Goal: Task Accomplishment & Management: Use online tool/utility

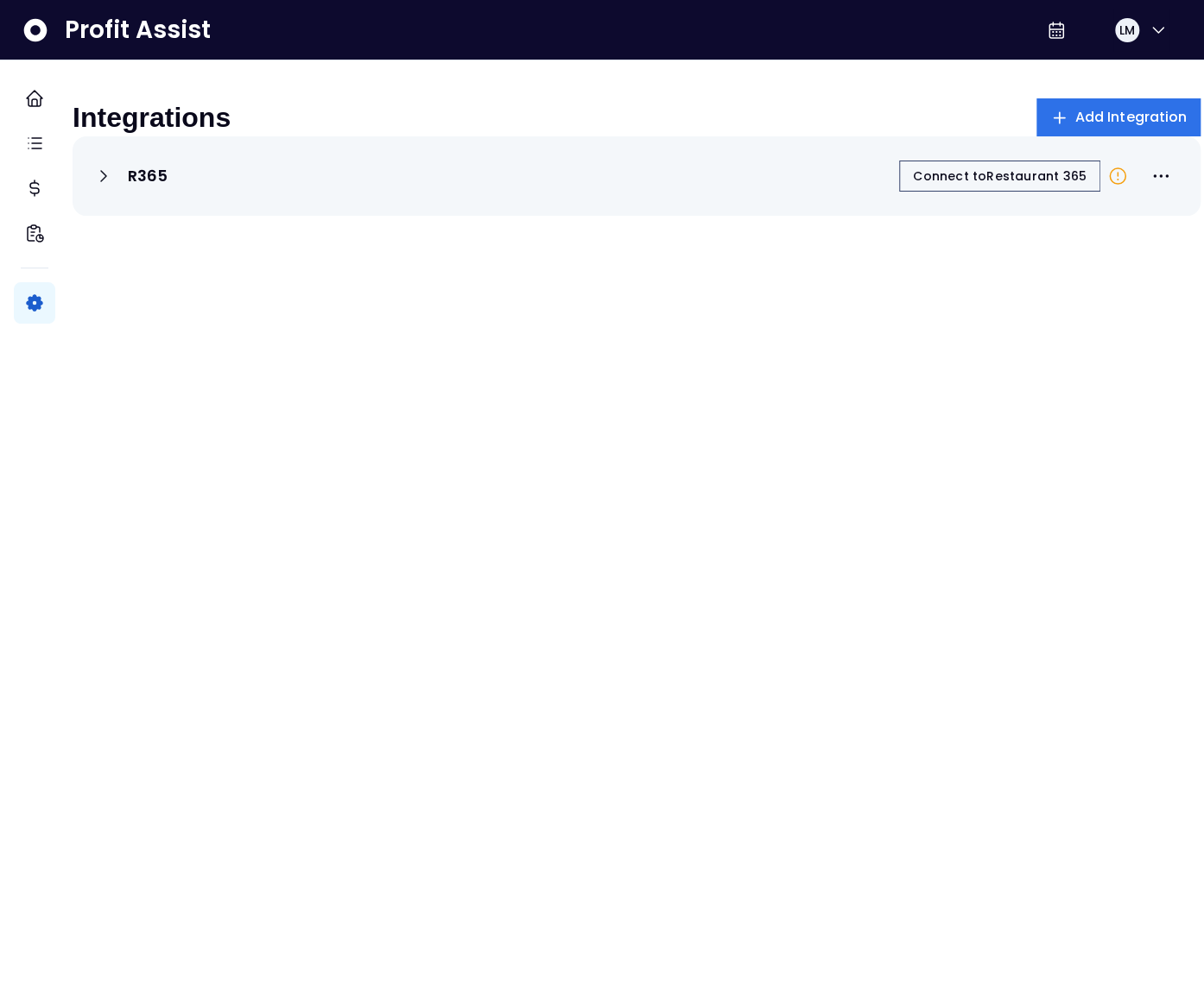
click at [1119, 27] on span "LM" at bounding box center [1127, 30] width 16 height 18
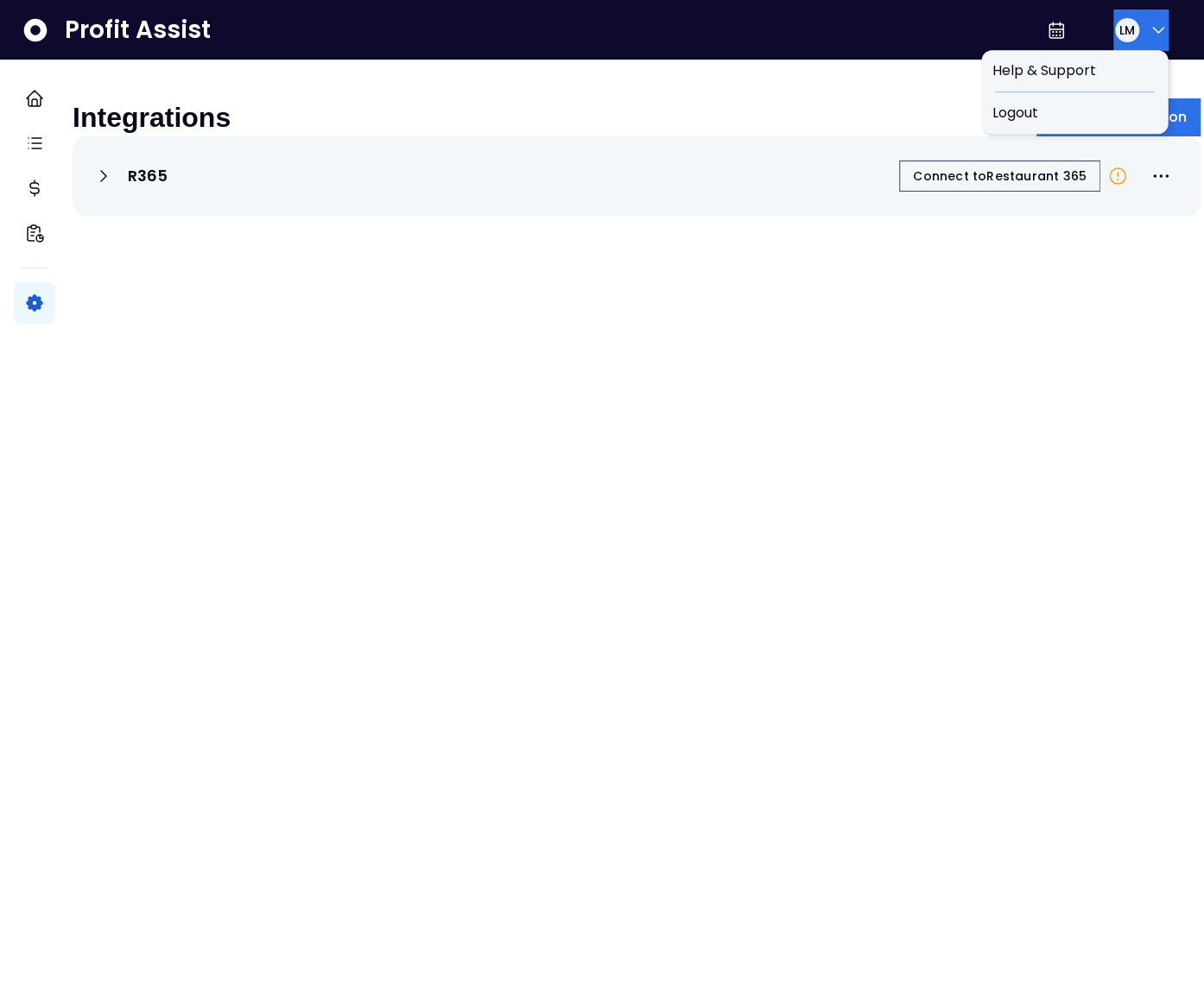
click at [1125, 30] on span "LM" at bounding box center [1127, 30] width 16 height 18
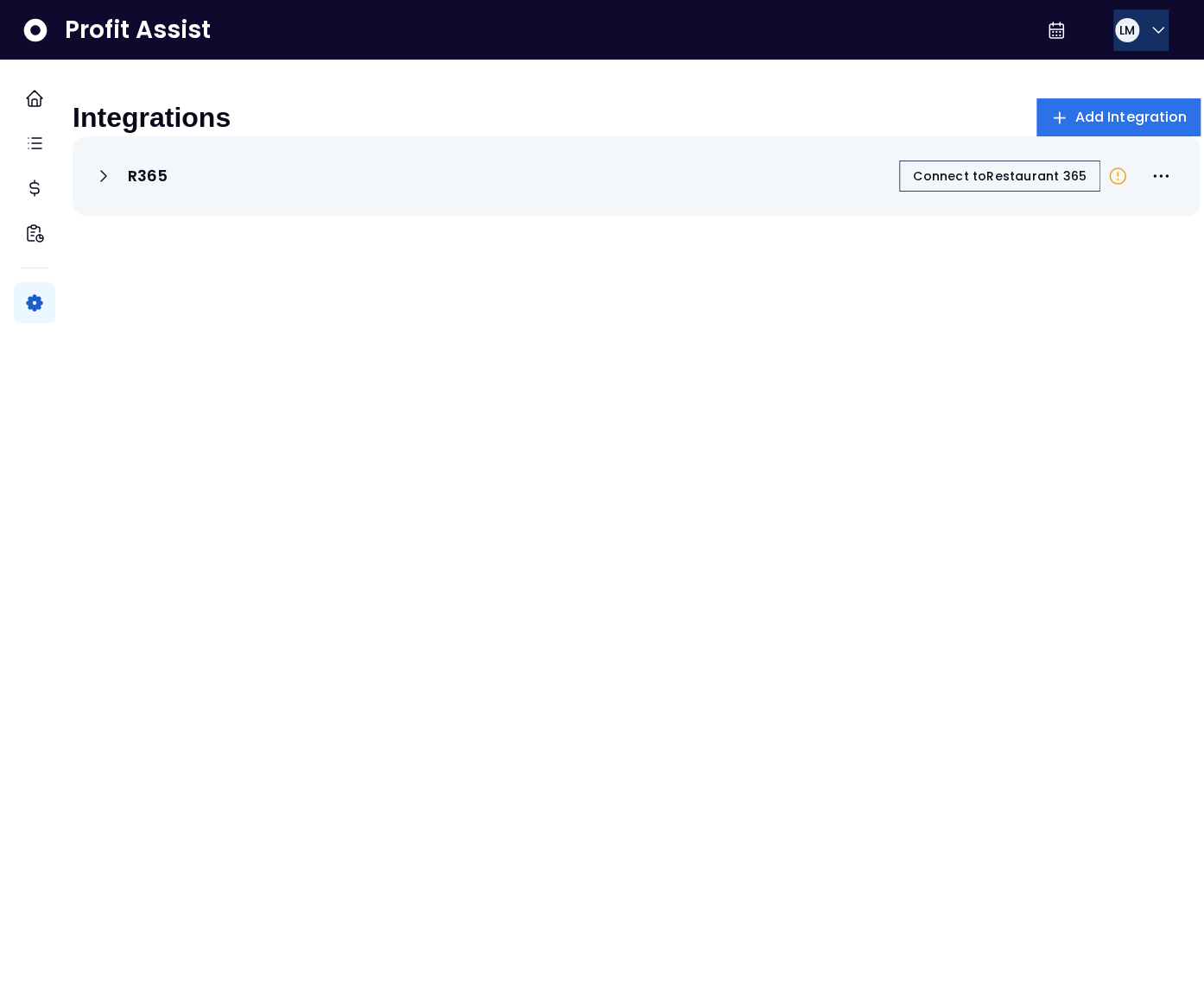
click at [1122, 36] on span "LM" at bounding box center [1127, 30] width 16 height 18
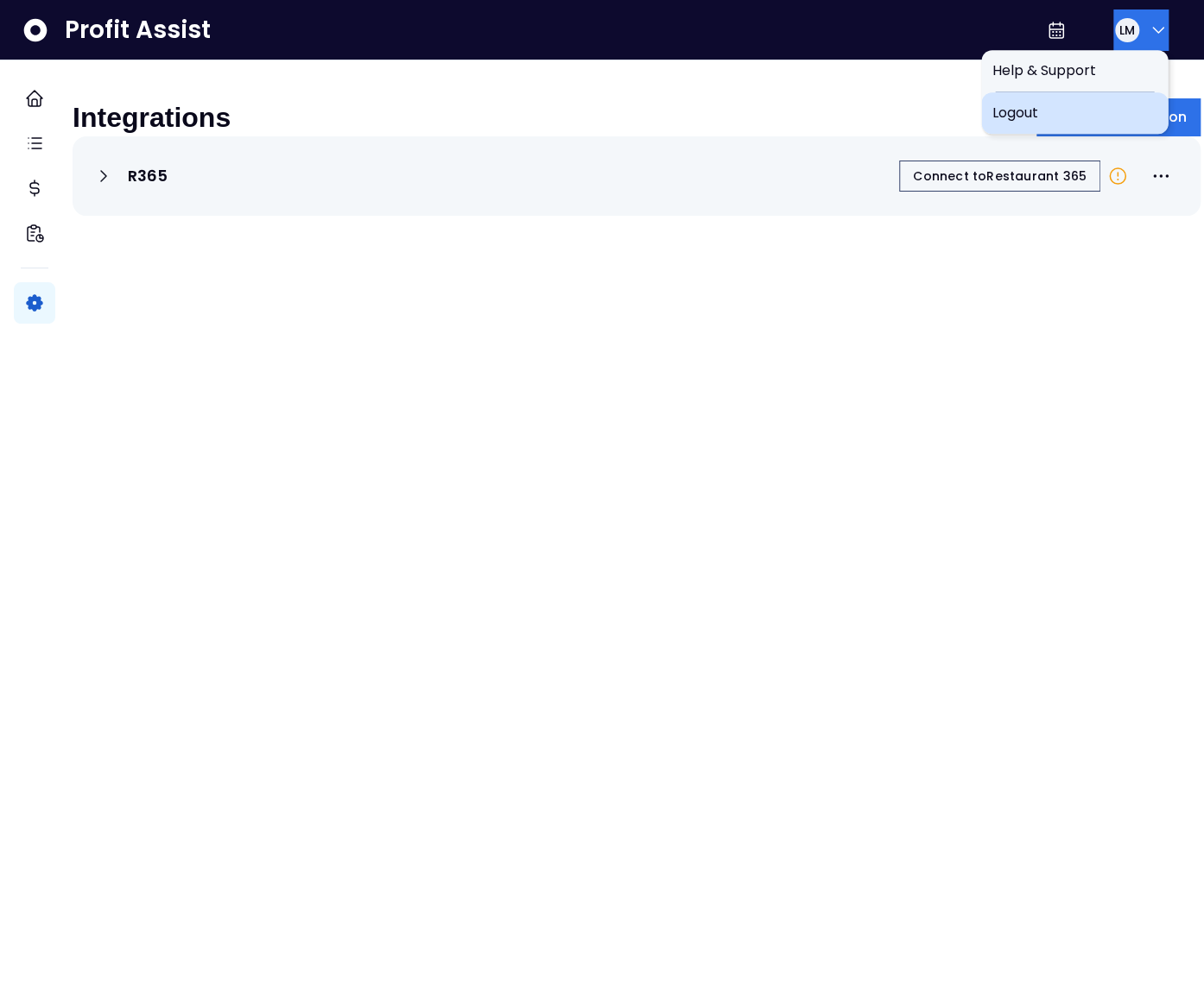
click at [1083, 109] on span "Logout" at bounding box center [1073, 112] width 165 height 21
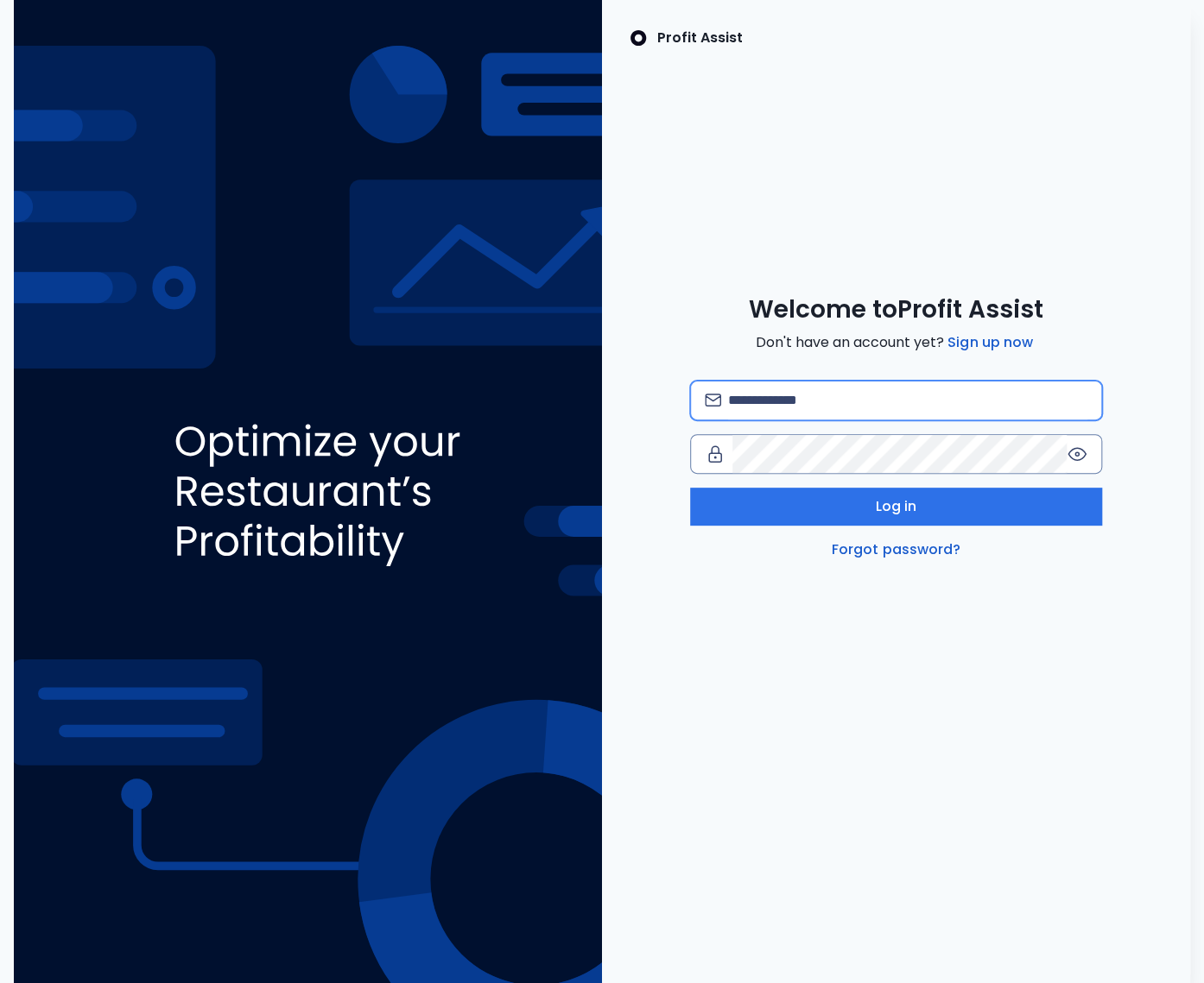
click at [773, 394] on input "email" at bounding box center [907, 400] width 359 height 38
type input "**********"
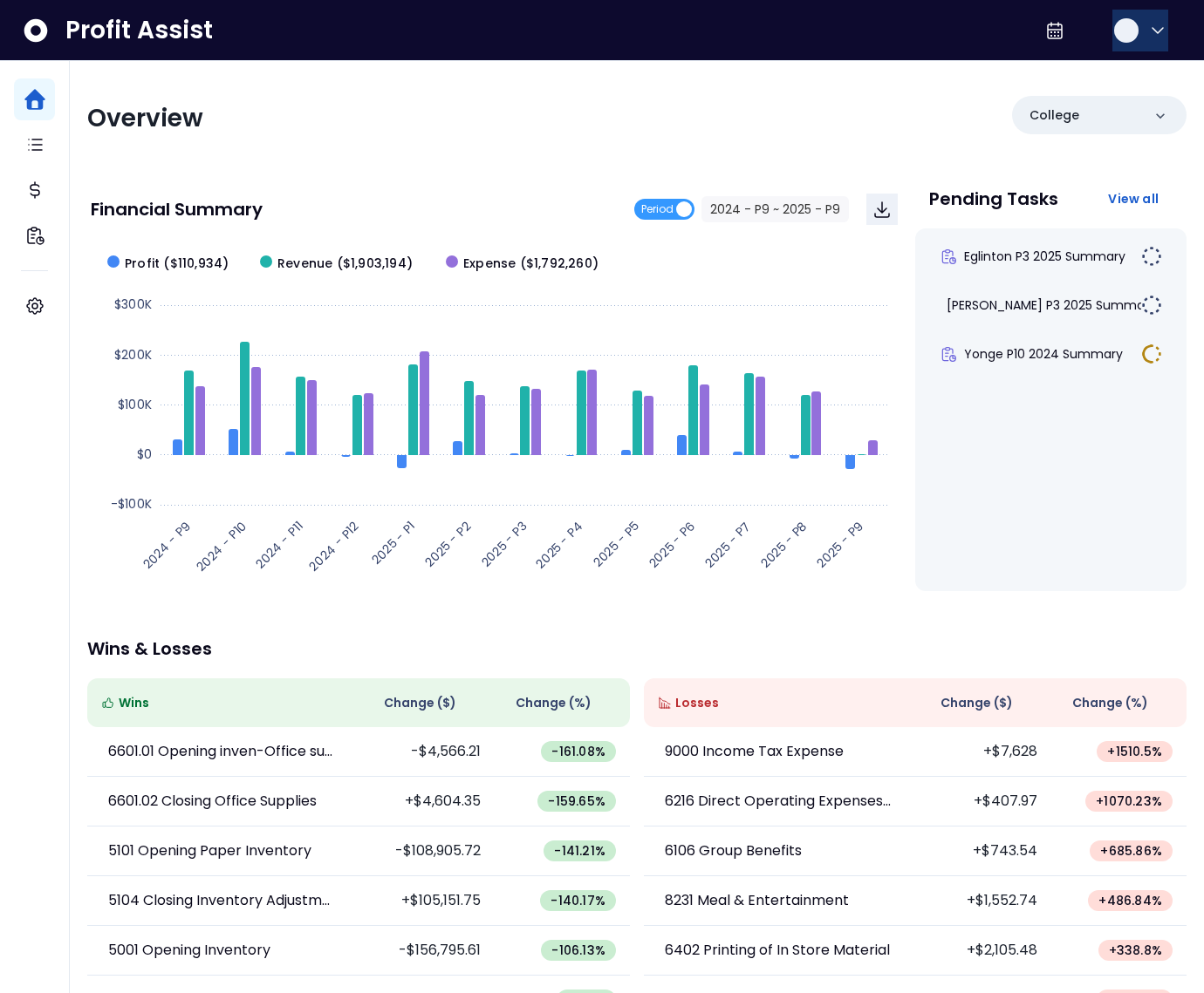
click at [1113, 39] on button "button" at bounding box center [1141, 31] width 55 height 41
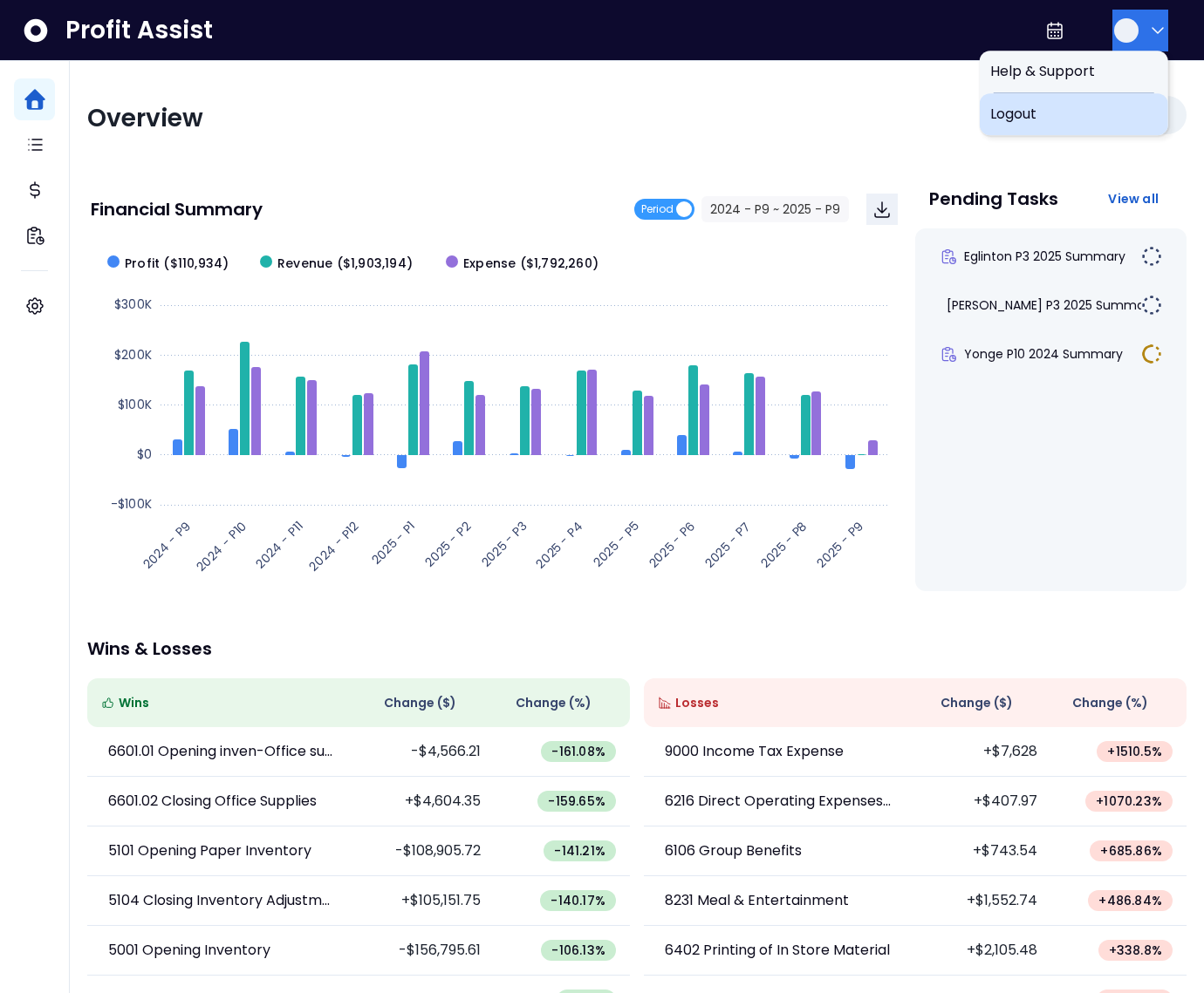
click at [1096, 120] on span "Logout" at bounding box center [1074, 114] width 167 height 21
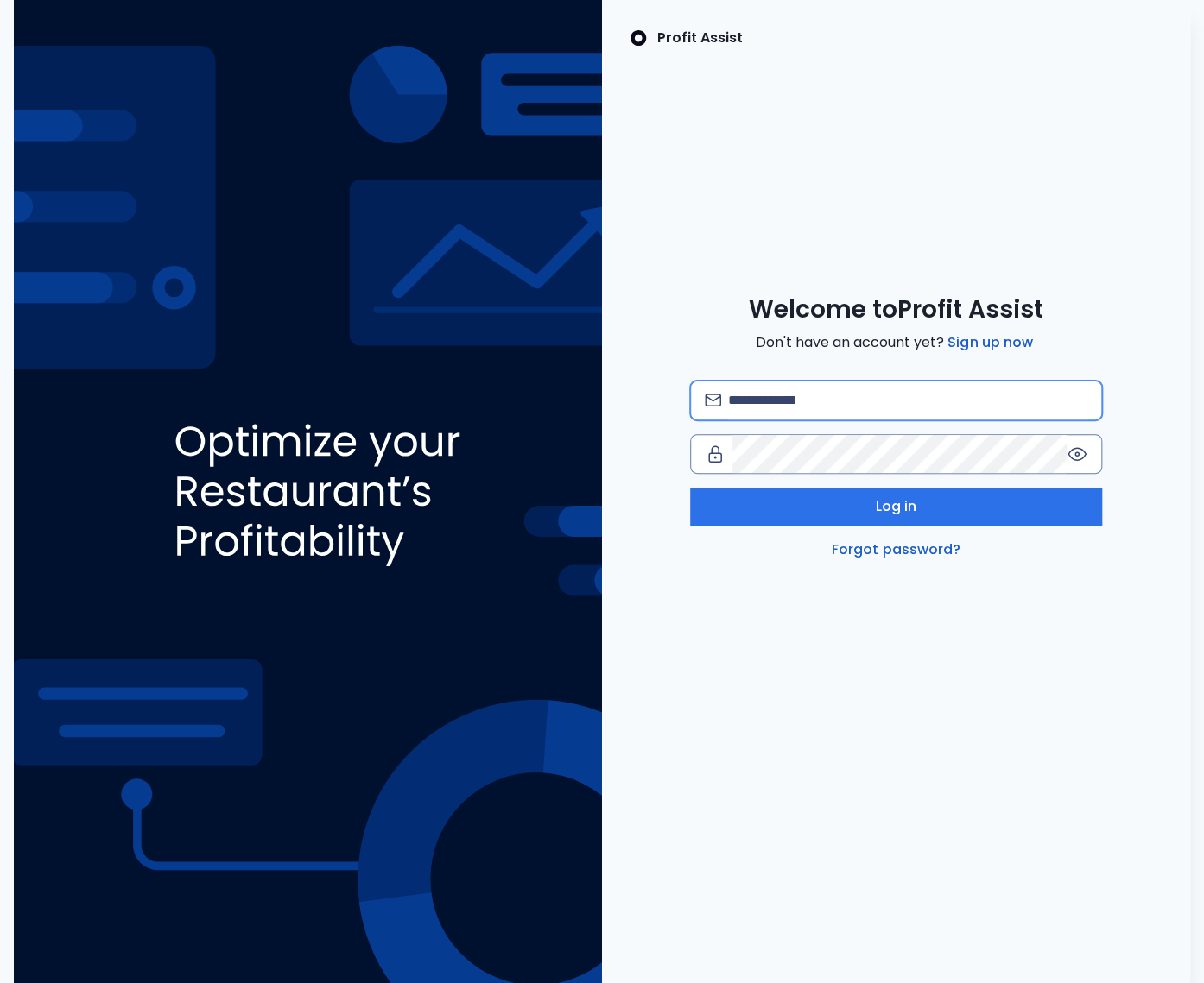
click at [796, 386] on input "email" at bounding box center [907, 400] width 359 height 38
type input "**********"
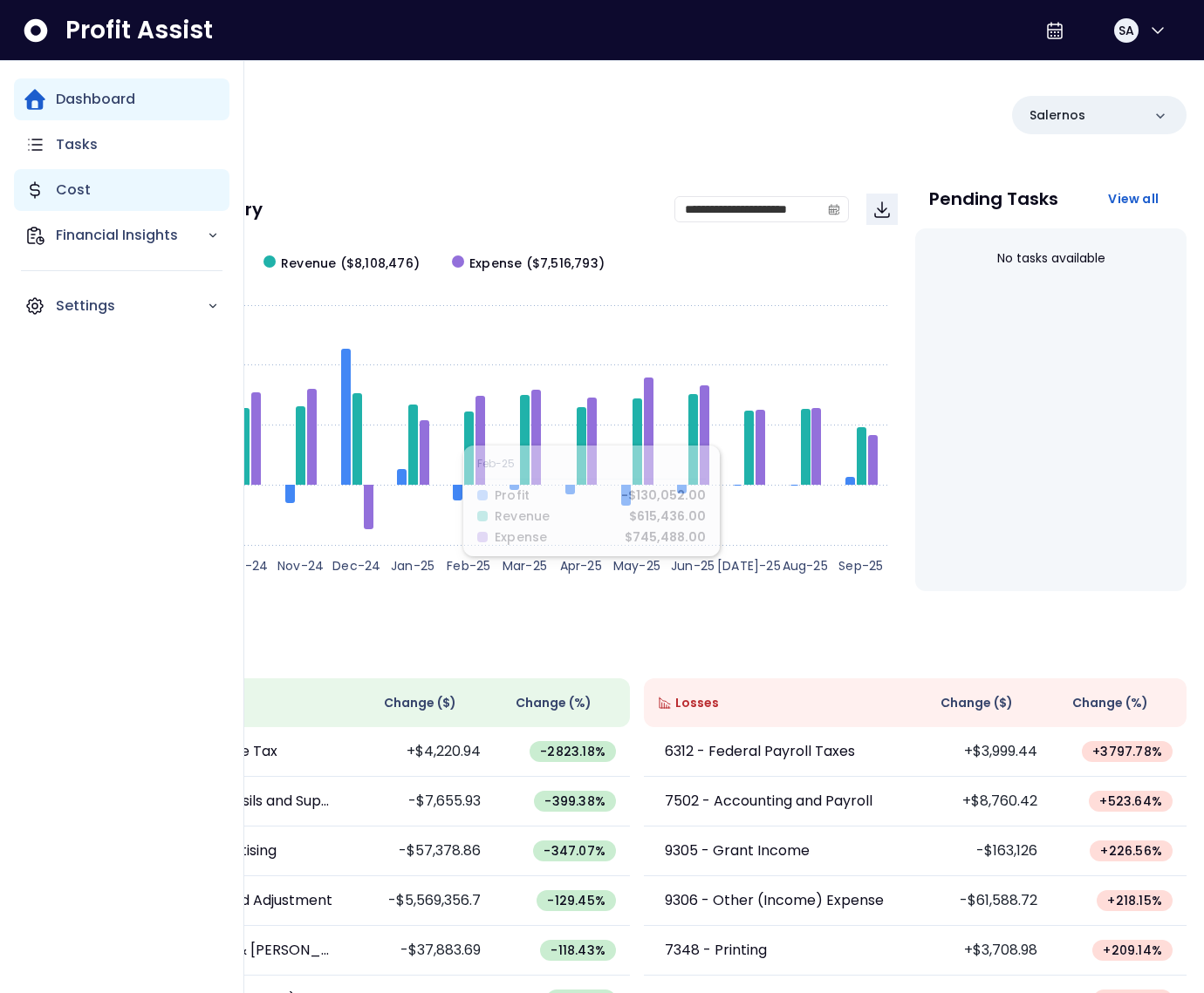
click at [48, 186] on div "Cost" at bounding box center [122, 190] width 215 height 41
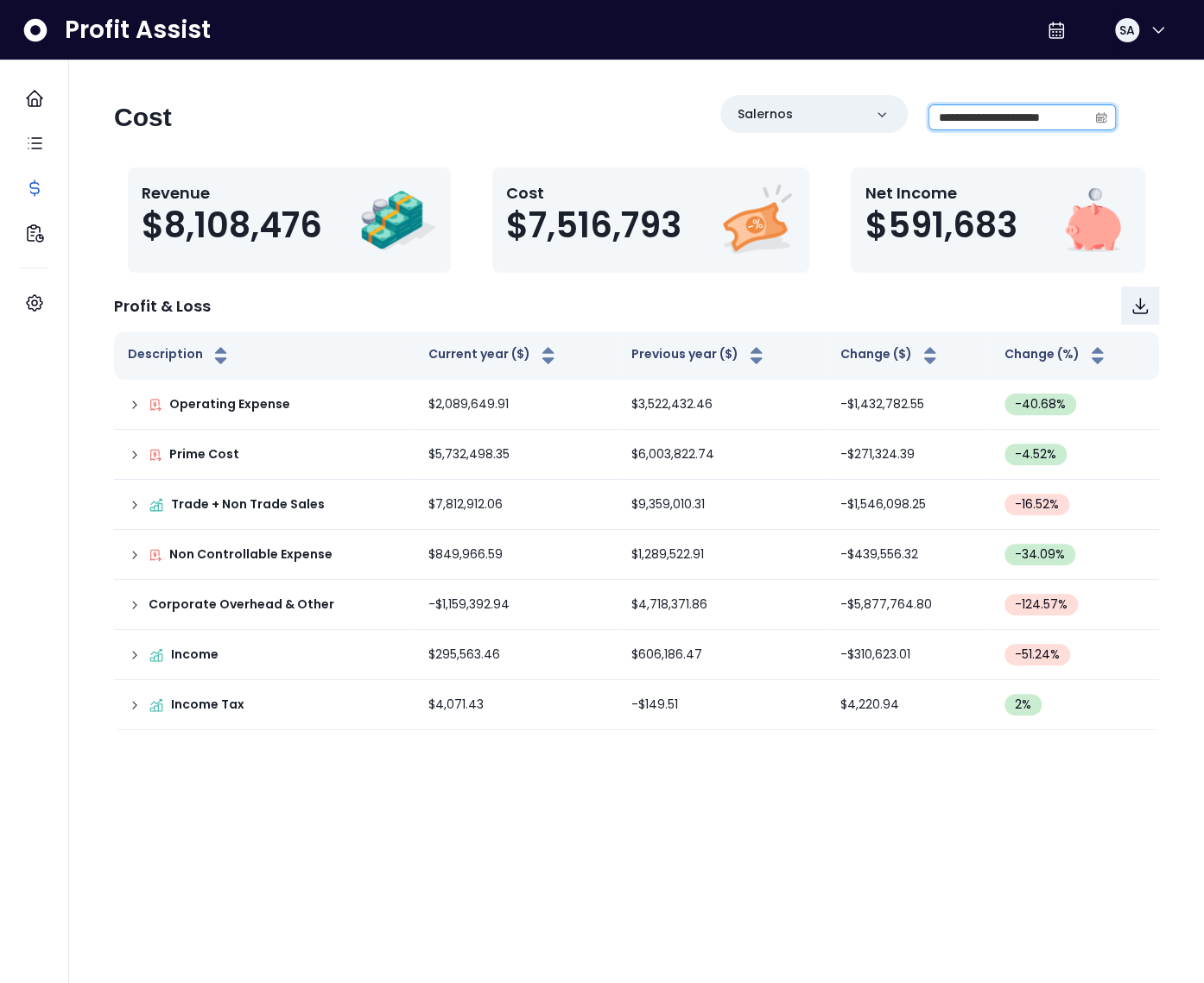
click at [987, 121] on input "**********" at bounding box center [1008, 117] width 158 height 24
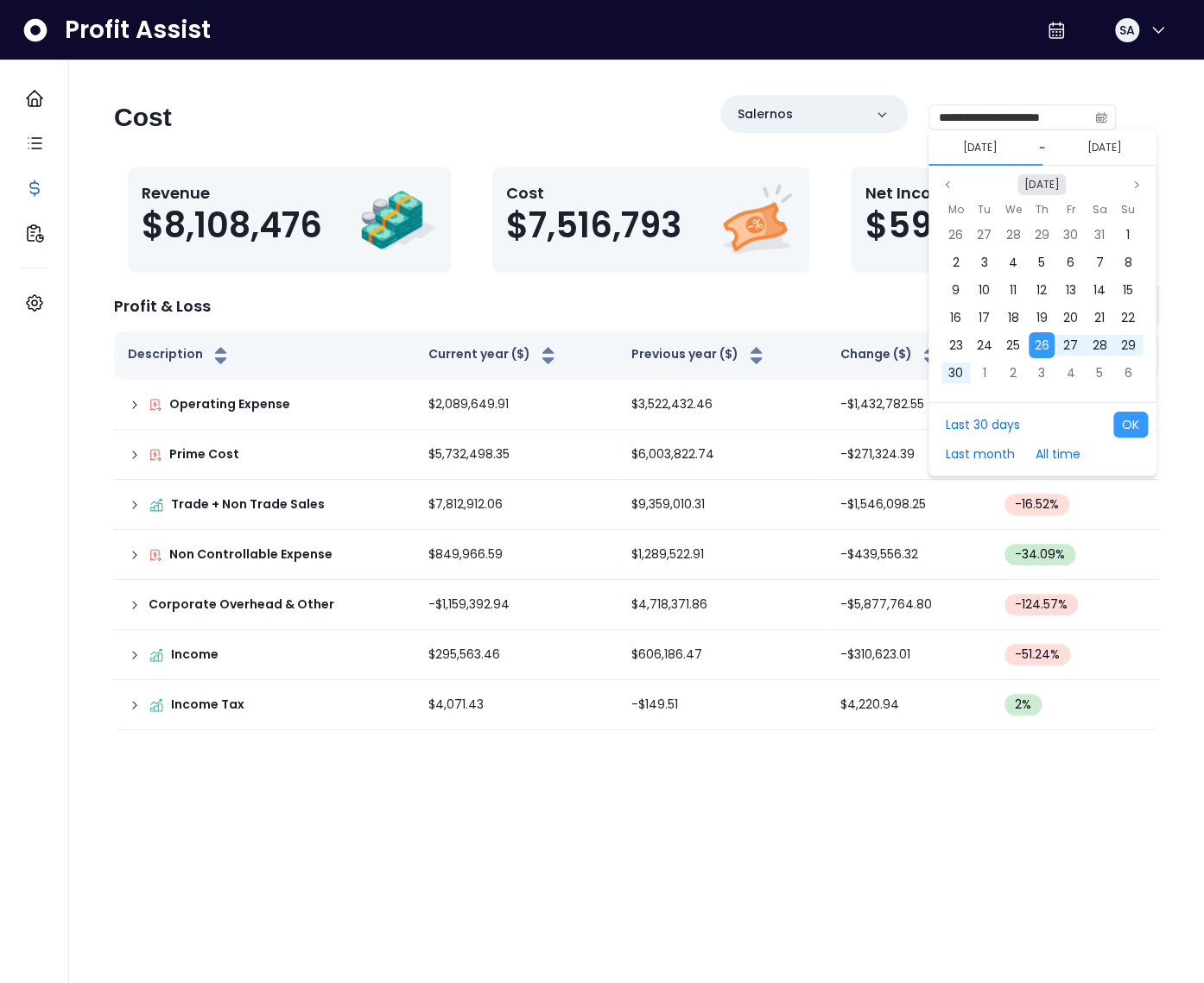
click at [1051, 188] on button "[DATE]" at bounding box center [1041, 184] width 48 height 21
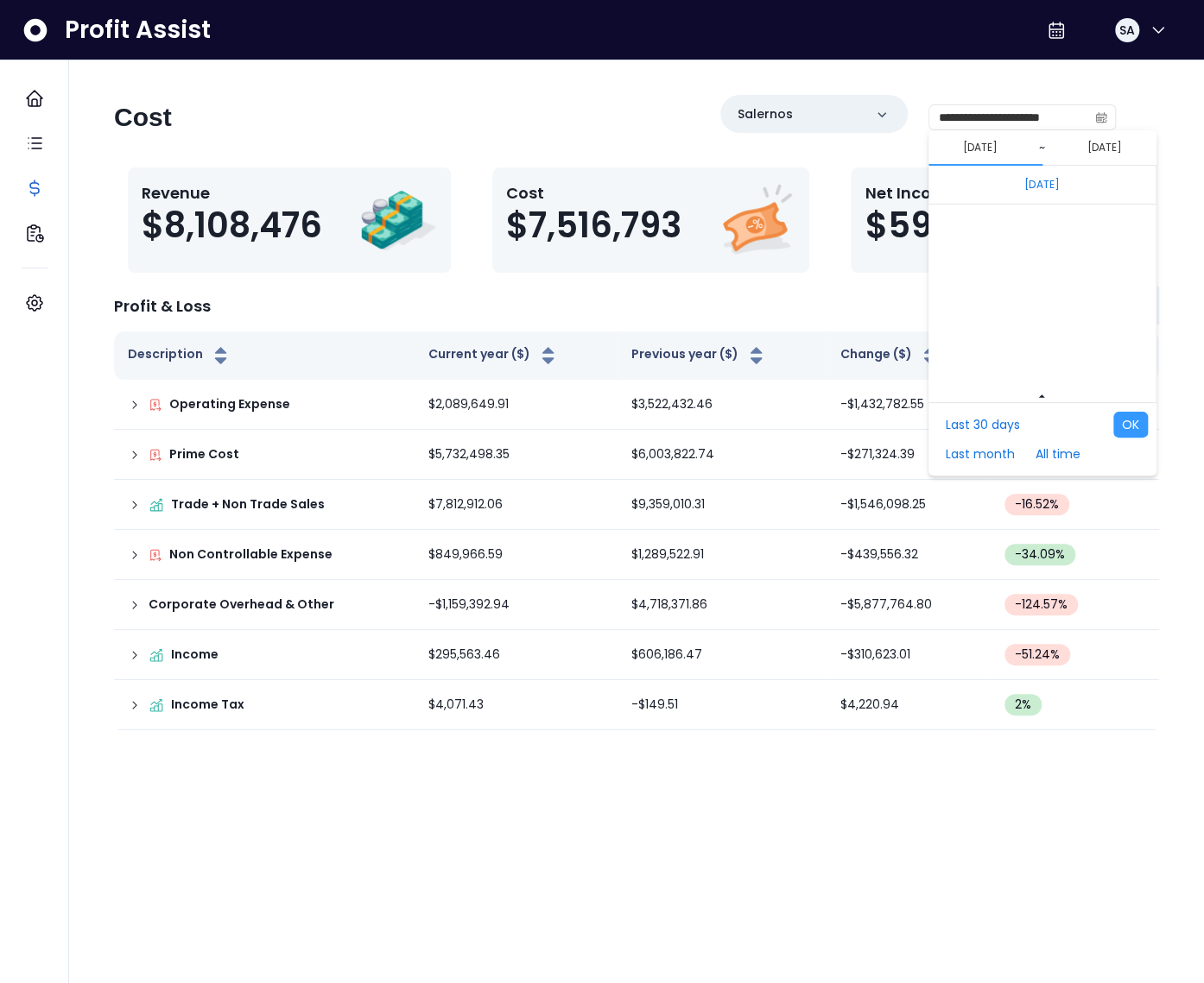
scroll to position [11562, 0]
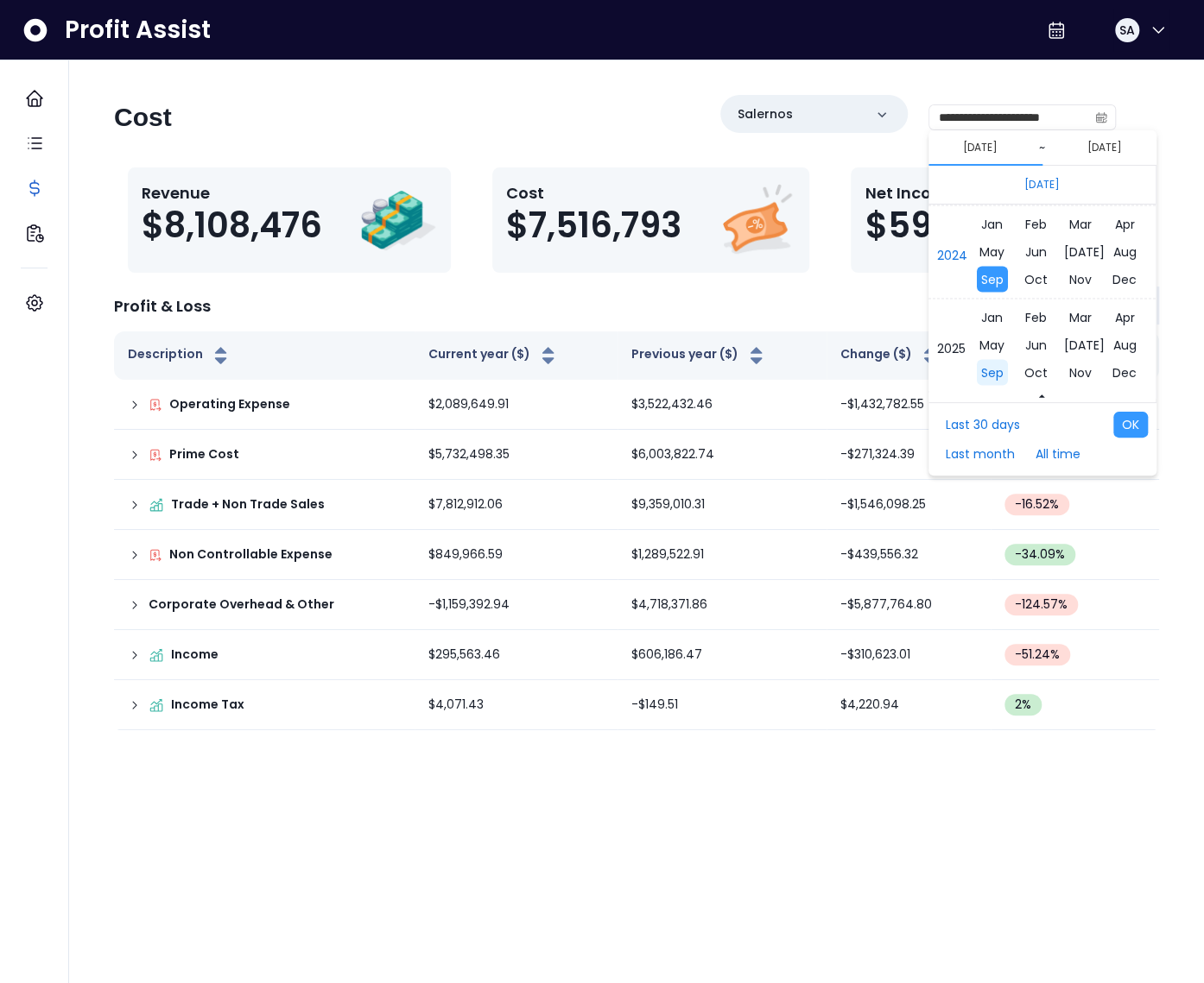
click at [999, 373] on span "Sep" at bounding box center [992, 372] width 31 height 25
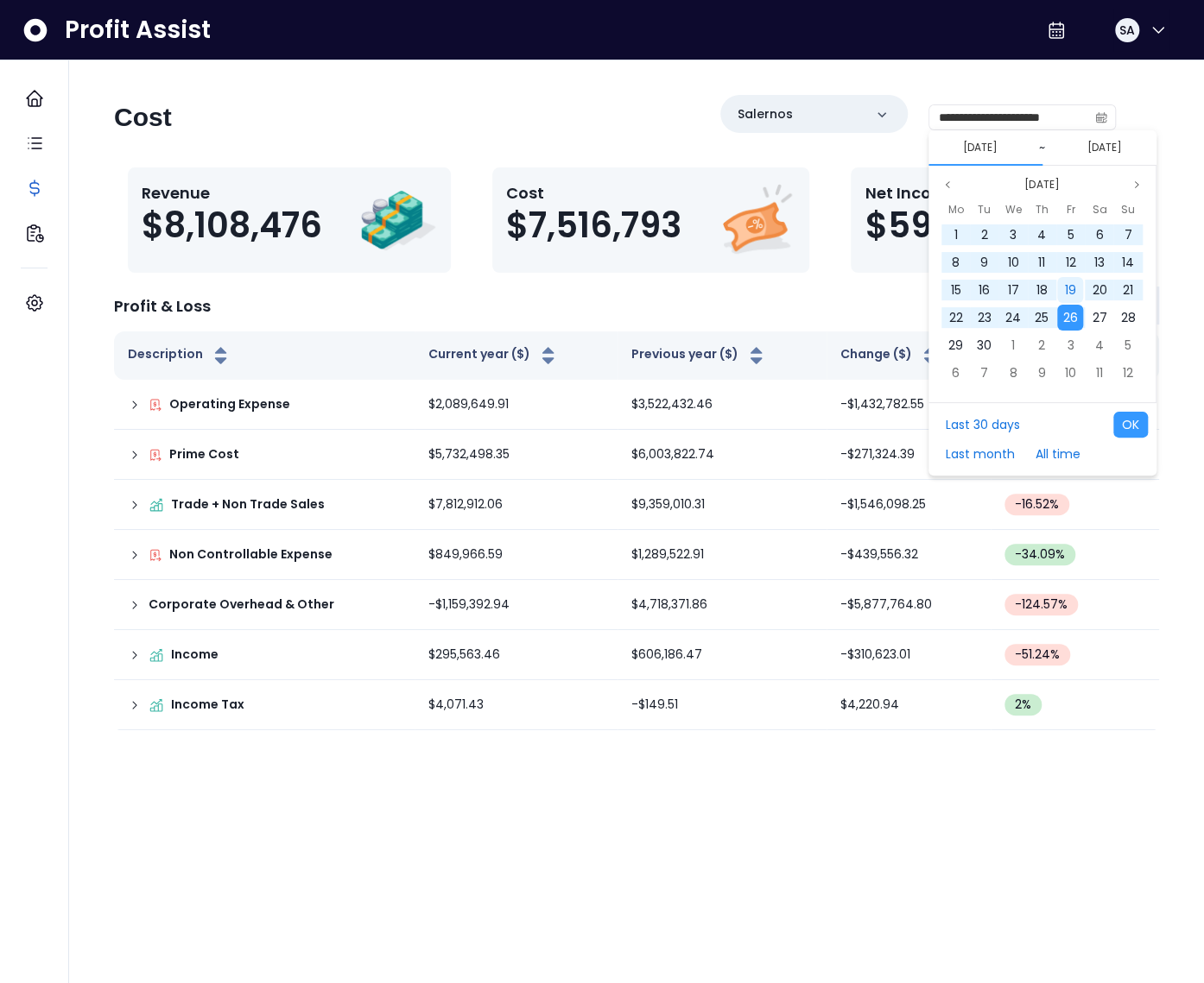
click at [1071, 292] on span "19" at bounding box center [1069, 290] width 11 height 18
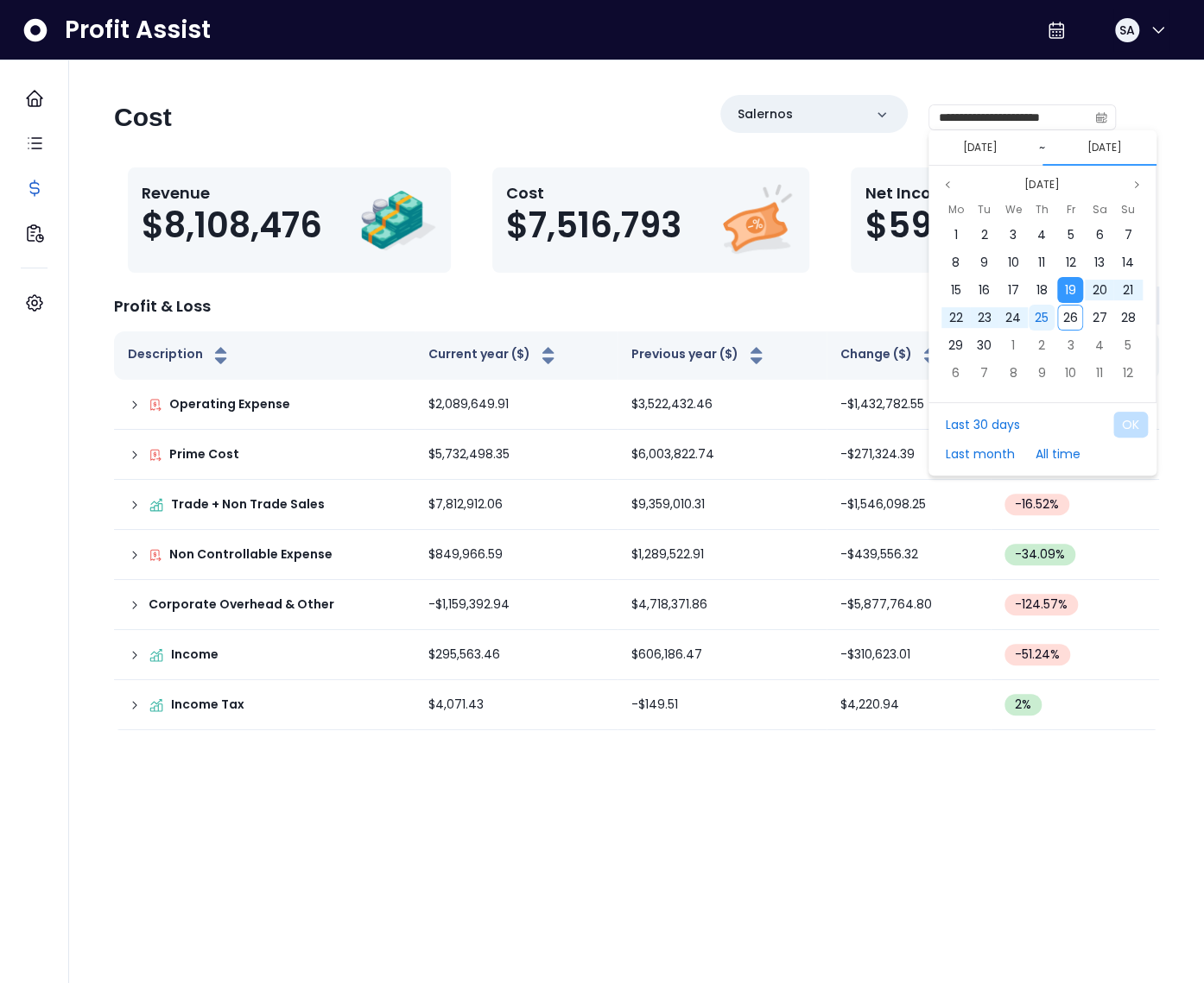
click at [1047, 312] on span "25" at bounding box center [1042, 318] width 14 height 18
click at [1126, 421] on button "OK" at bounding box center [1130, 424] width 34 height 25
type input "**********"
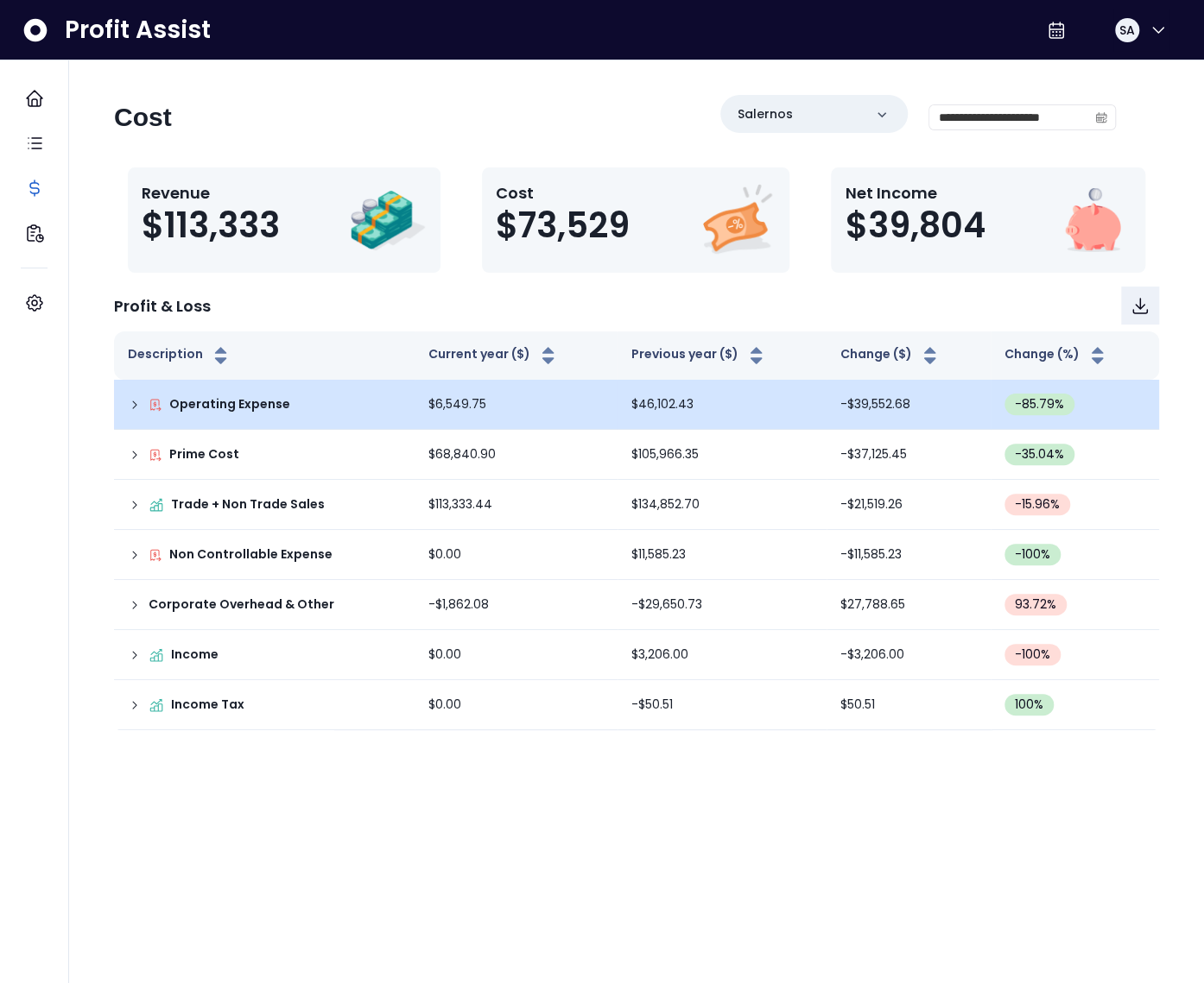
click at [129, 398] on icon at bounding box center [135, 405] width 14 height 14
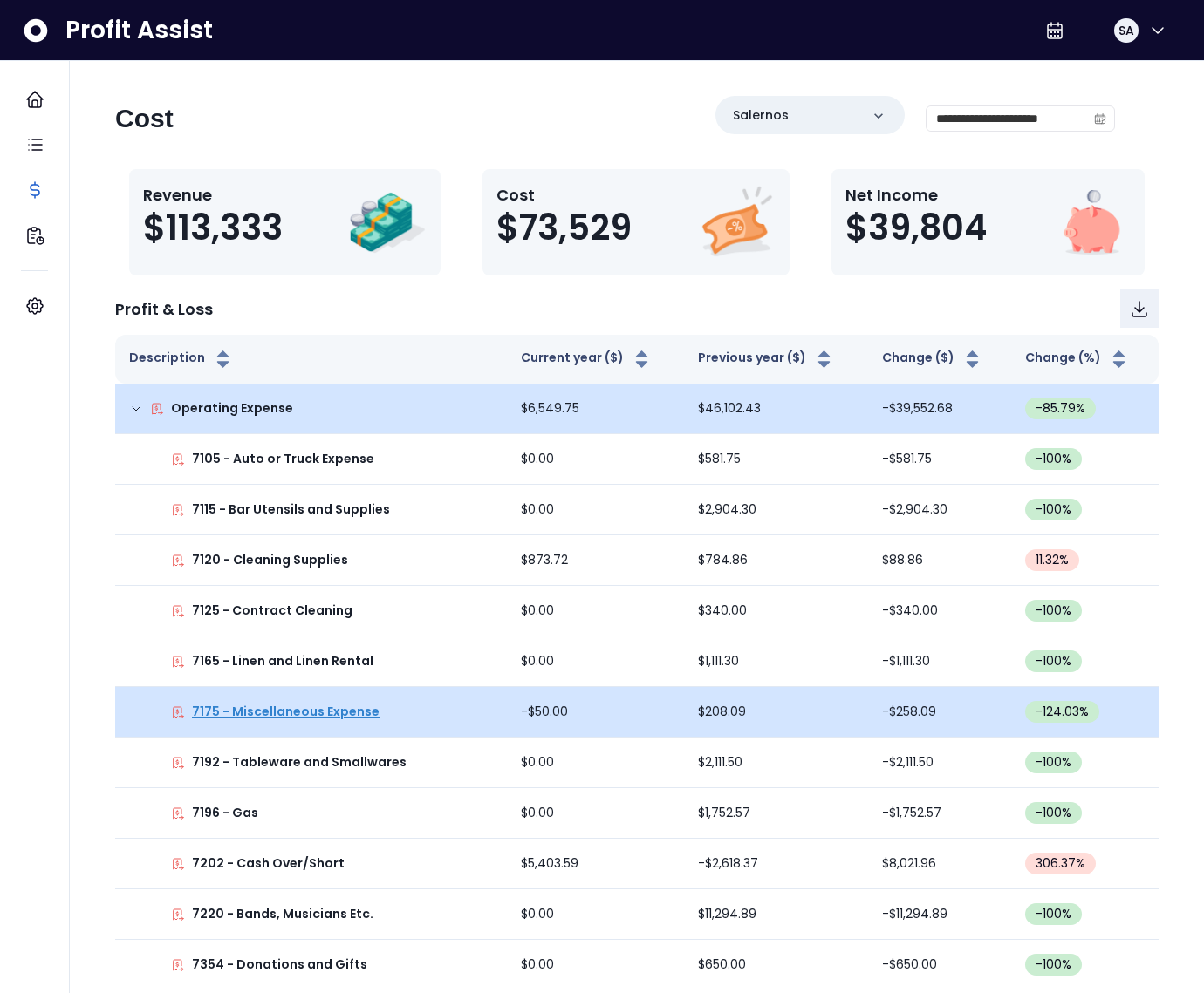
click at [252, 711] on p "7175 - Miscellaneous Expense" at bounding box center [286, 712] width 188 height 19
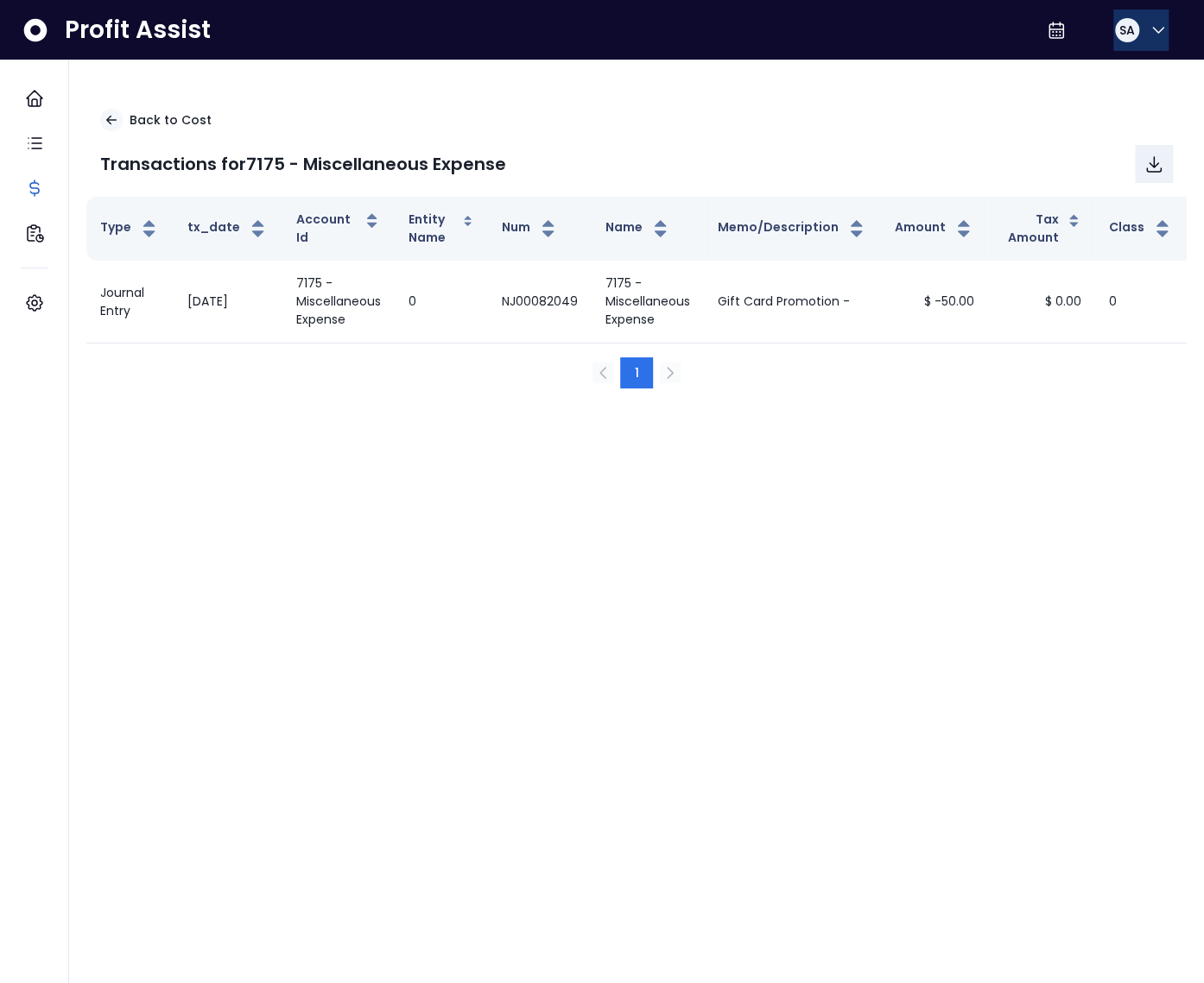
click at [1119, 25] on span "SA" at bounding box center [1127, 30] width 16 height 18
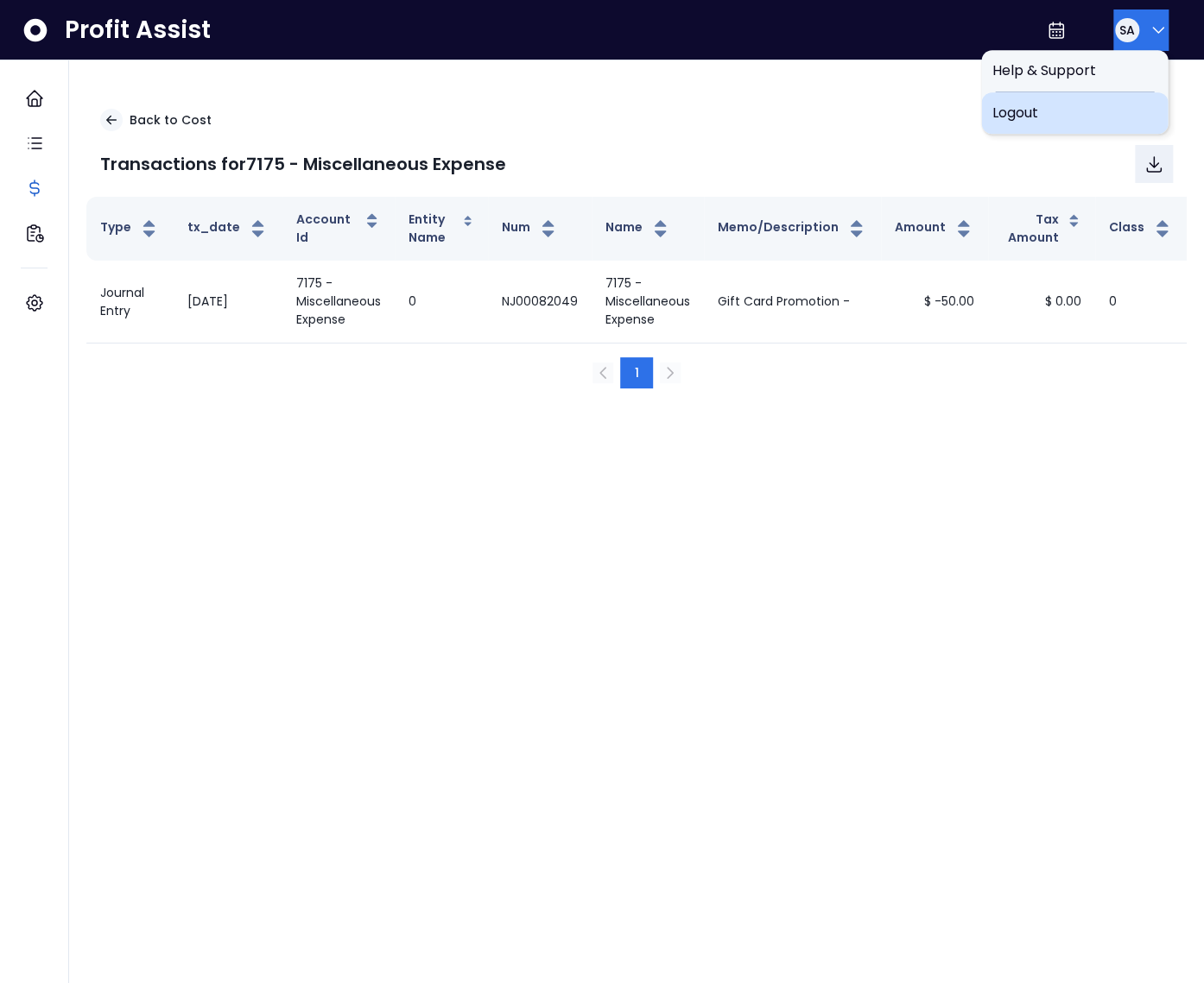
click at [1072, 101] on div "Logout" at bounding box center [1074, 112] width 187 height 41
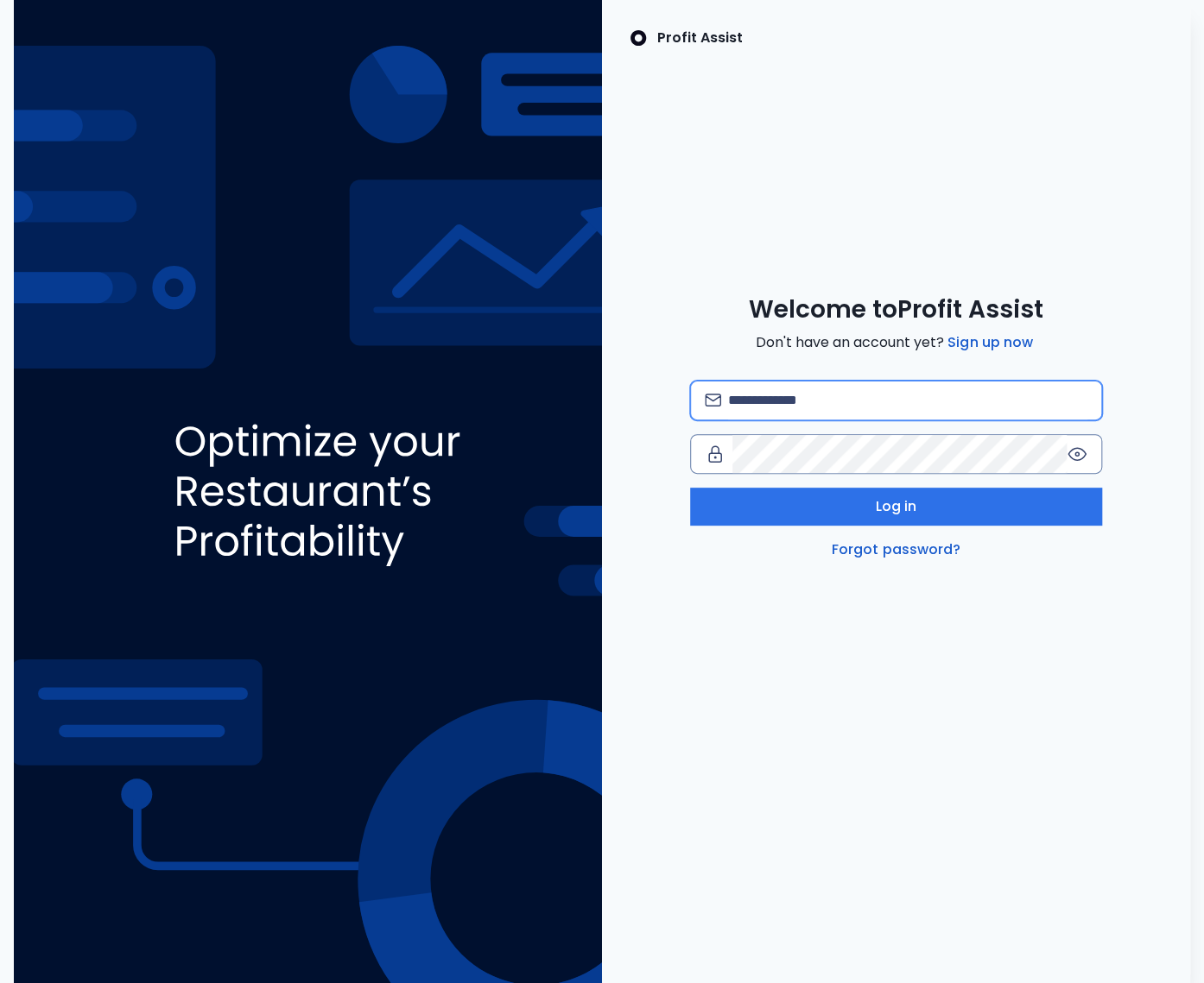
click at [801, 398] on input "email" at bounding box center [907, 400] width 359 height 38
type input "**********"
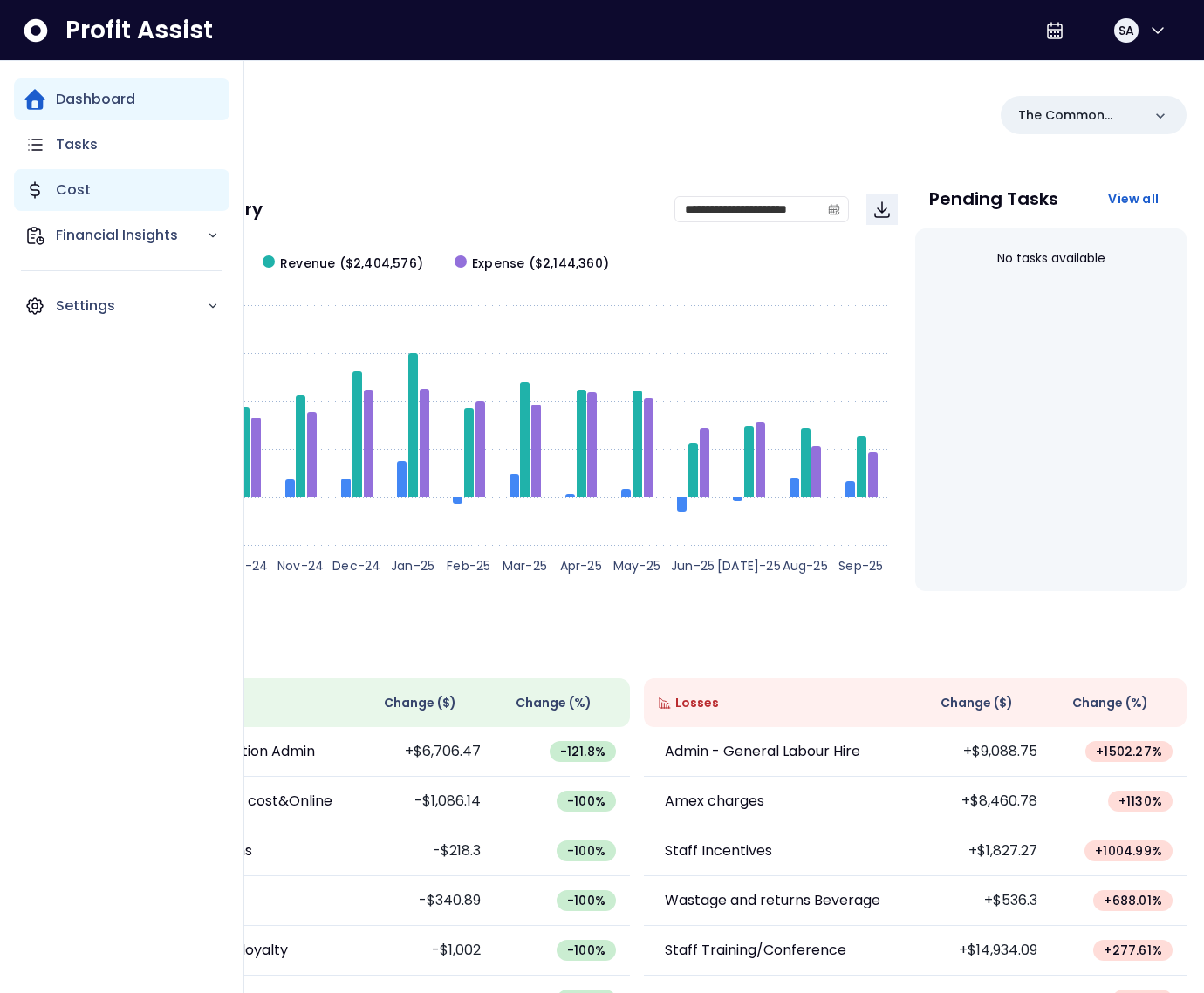
click at [39, 184] on icon "Main navigation" at bounding box center [35, 190] width 21 height 21
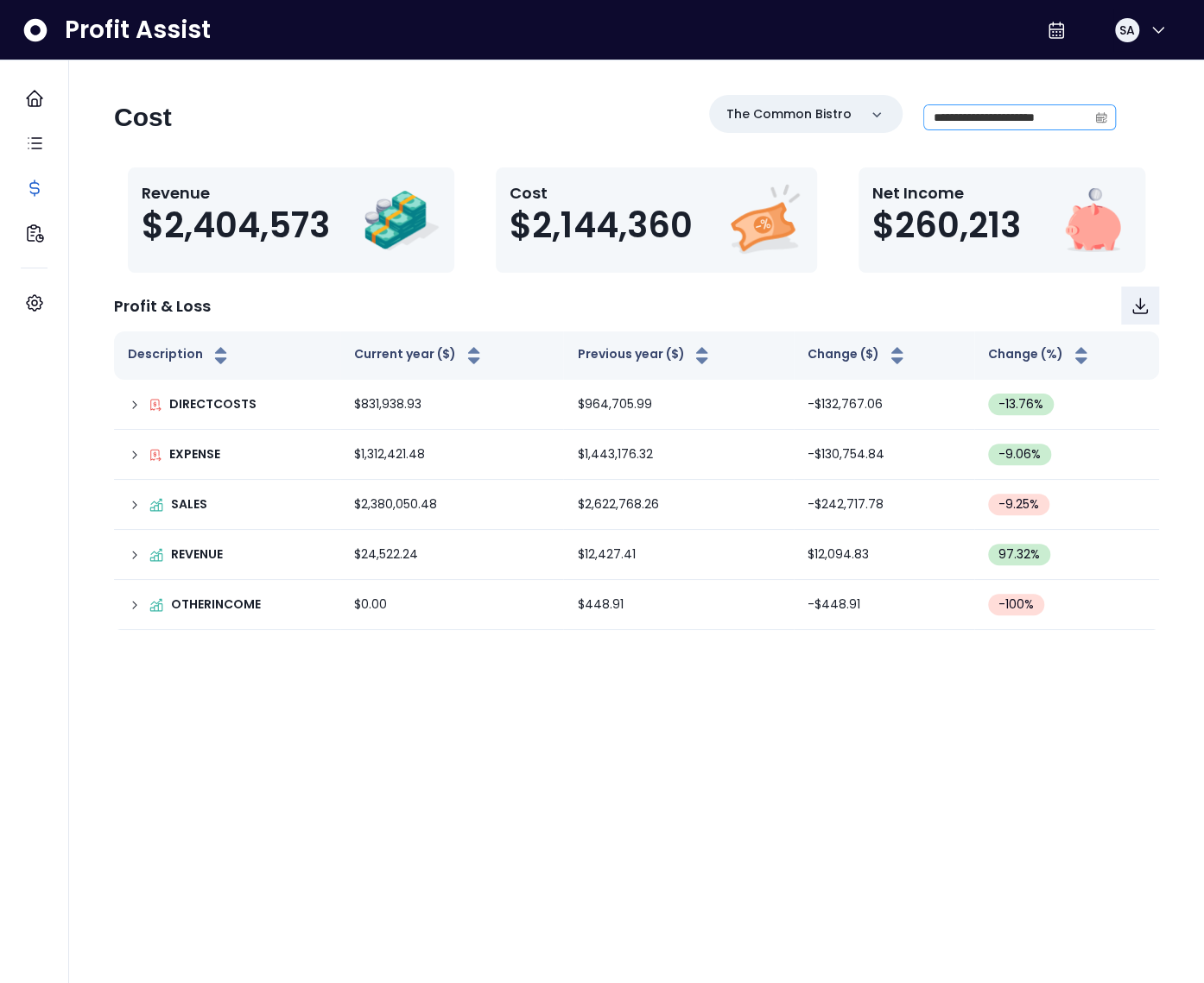
click at [1105, 121] on icon "calendar" at bounding box center [1102, 117] width 9 height 11
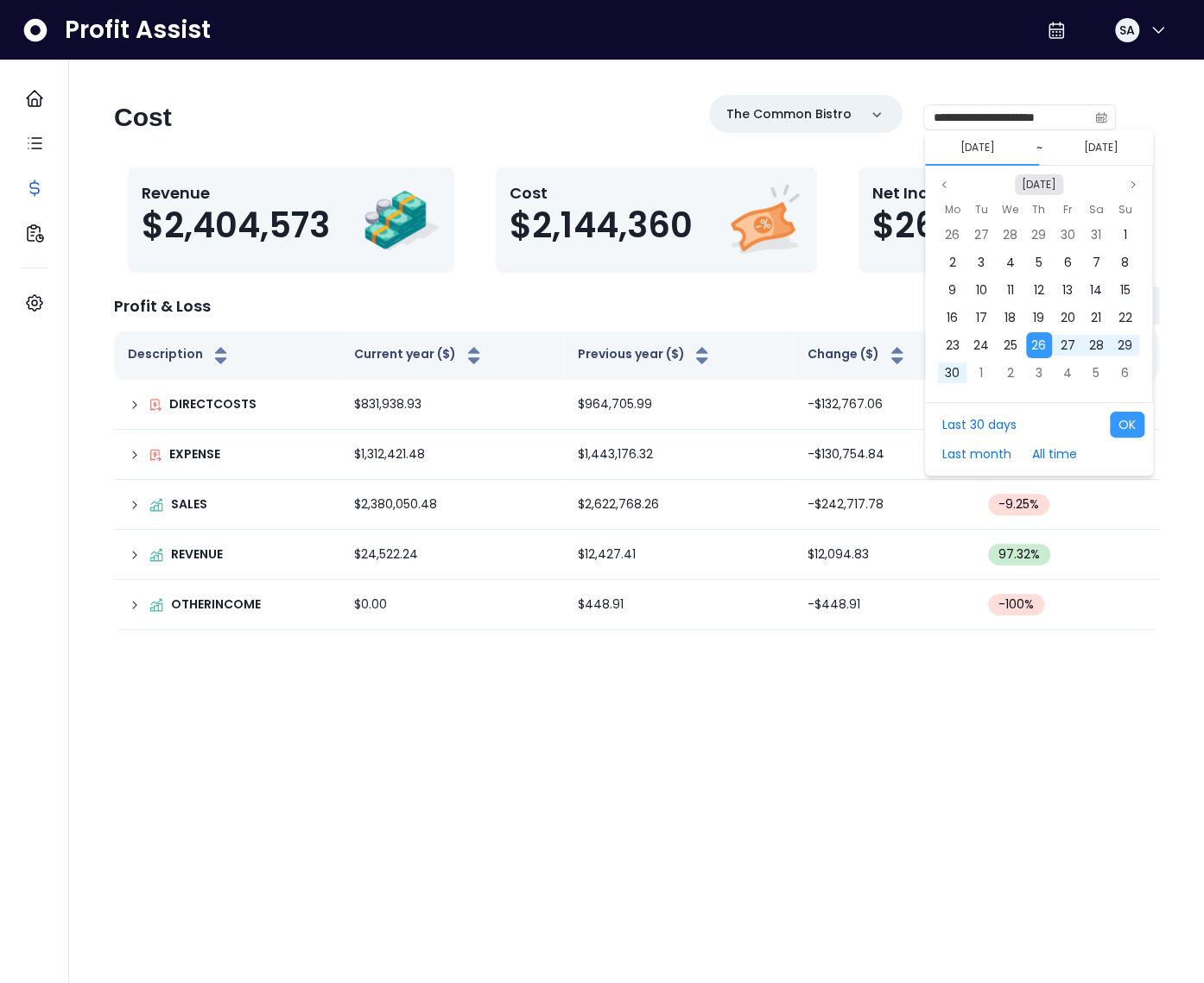
click at [1045, 187] on button "[DATE]" at bounding box center [1038, 184] width 48 height 21
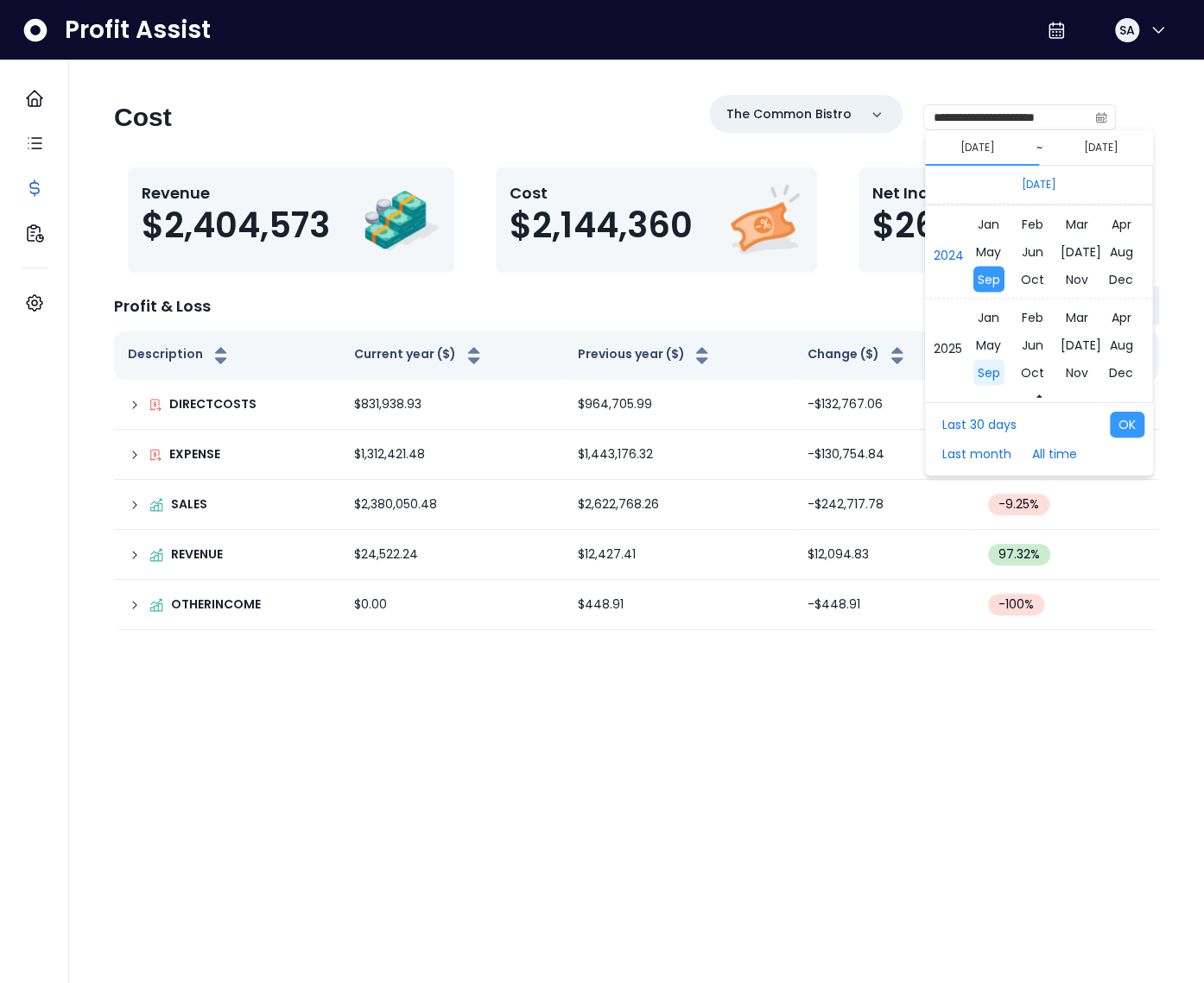
click at [978, 374] on span "Sep" at bounding box center [989, 372] width 31 height 25
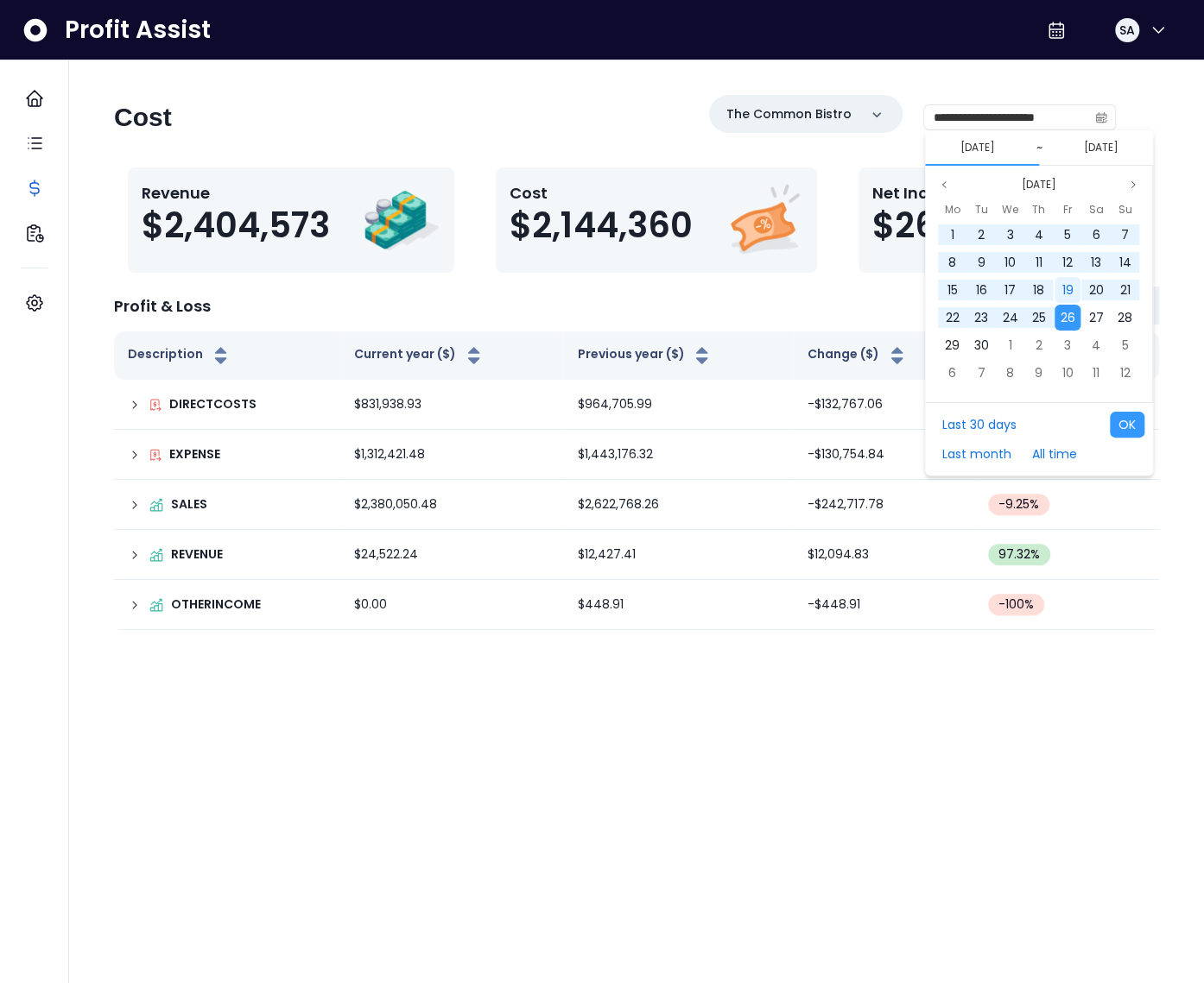
click at [1058, 291] on div "19" at bounding box center [1067, 290] width 25 height 25
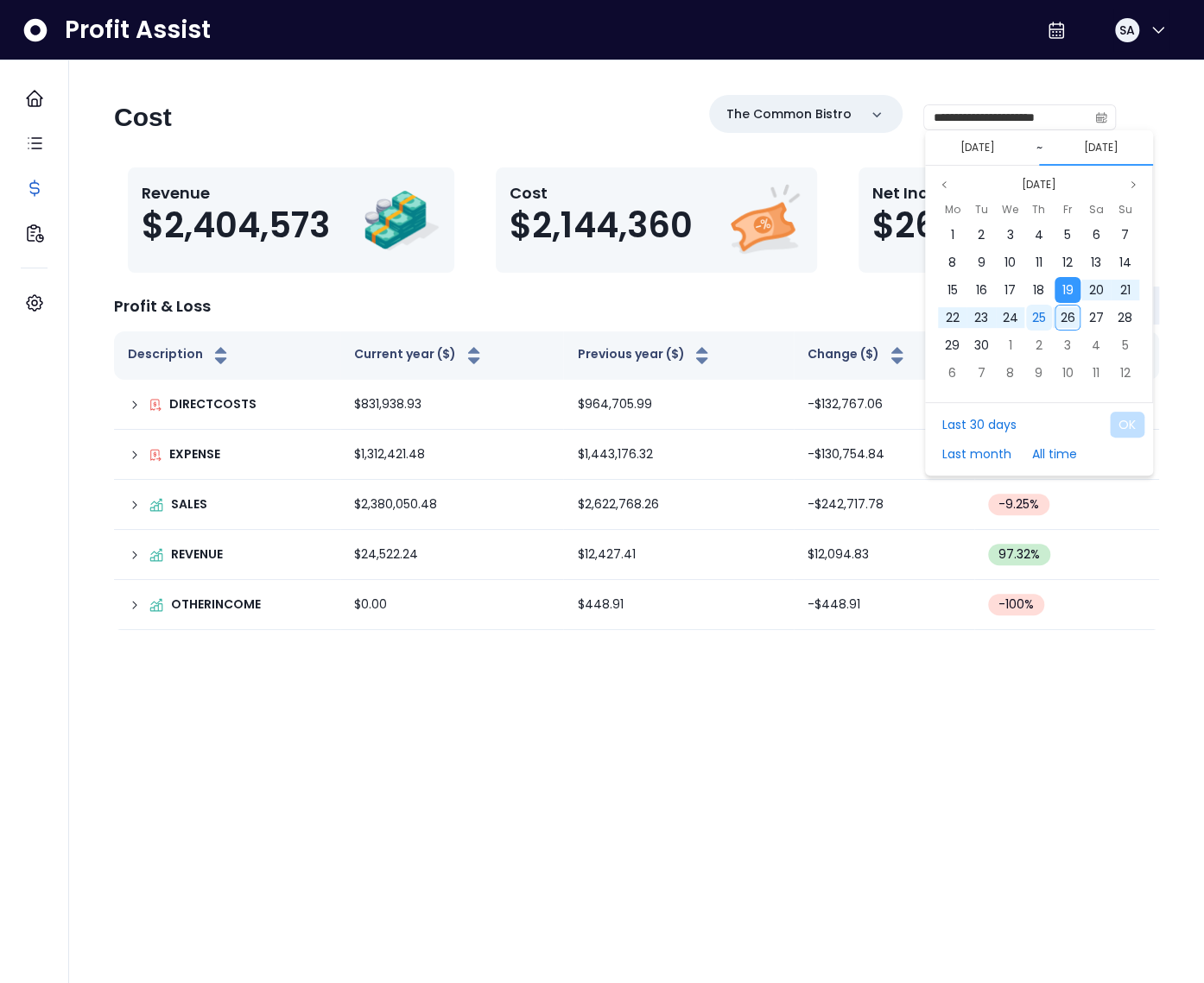
click at [1046, 318] on div "25" at bounding box center [1039, 318] width 25 height 25
click at [1128, 425] on button "OK" at bounding box center [1126, 424] width 34 height 25
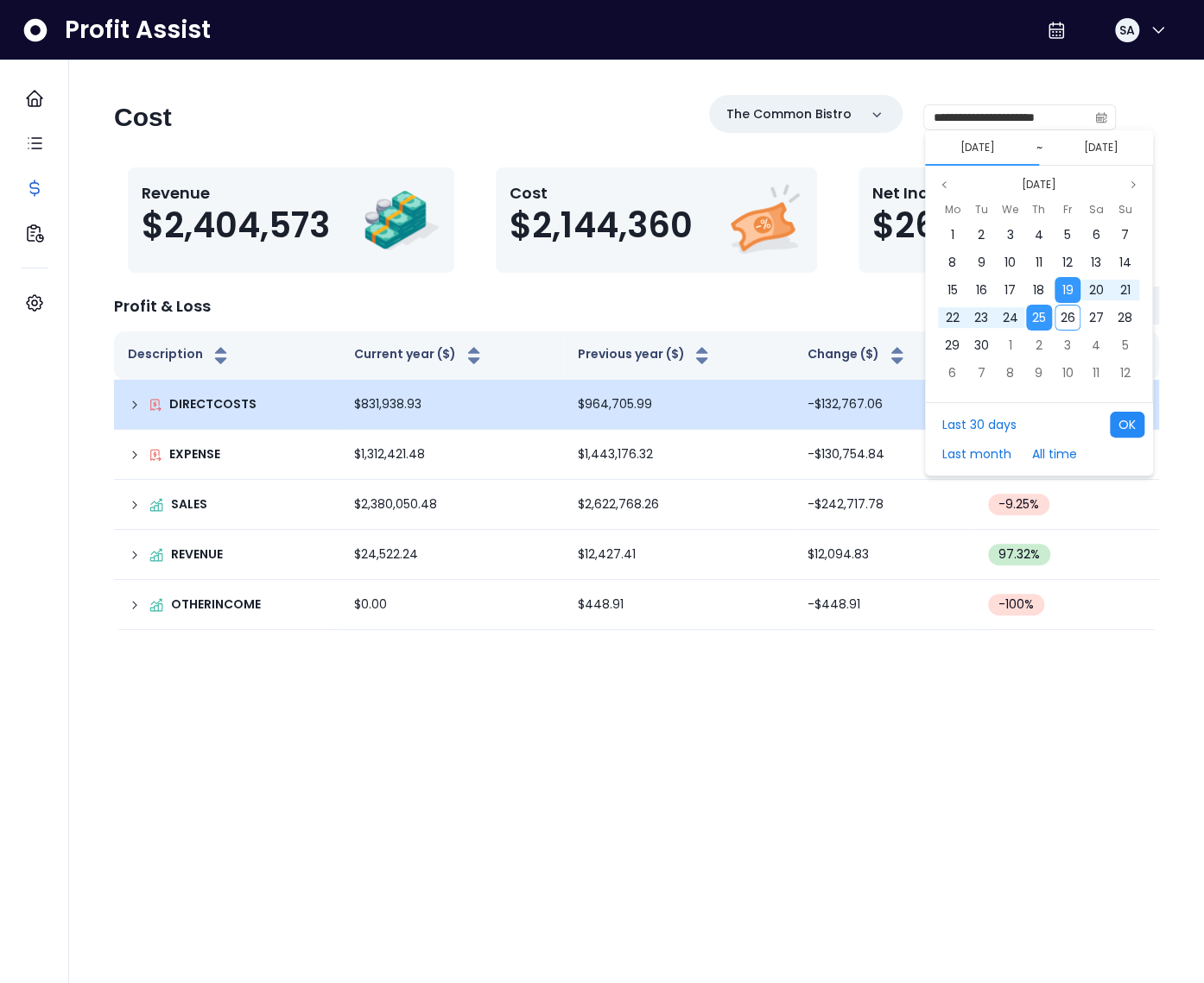
type input "**********"
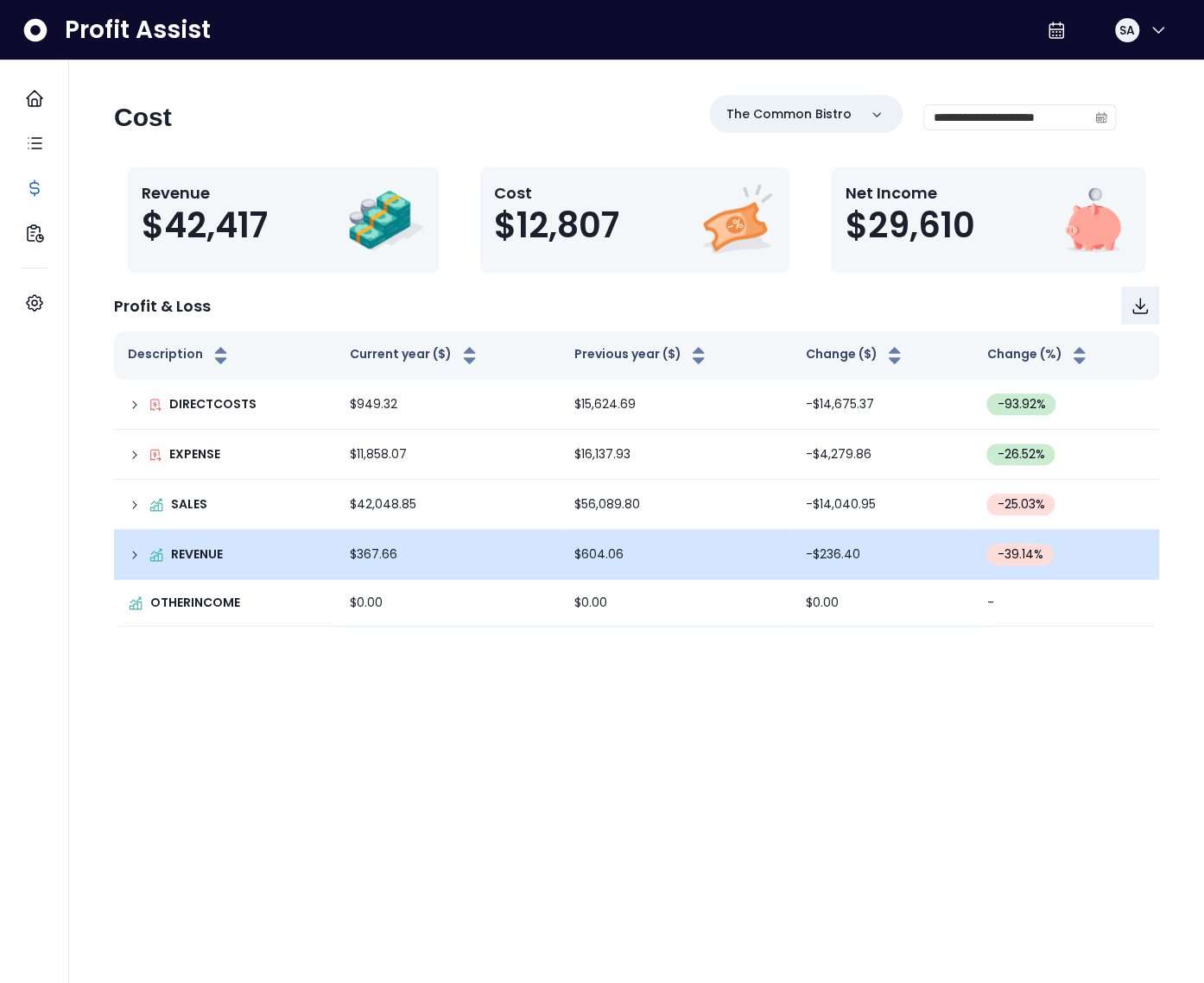
click at [130, 556] on icon at bounding box center [135, 556] width 14 height 14
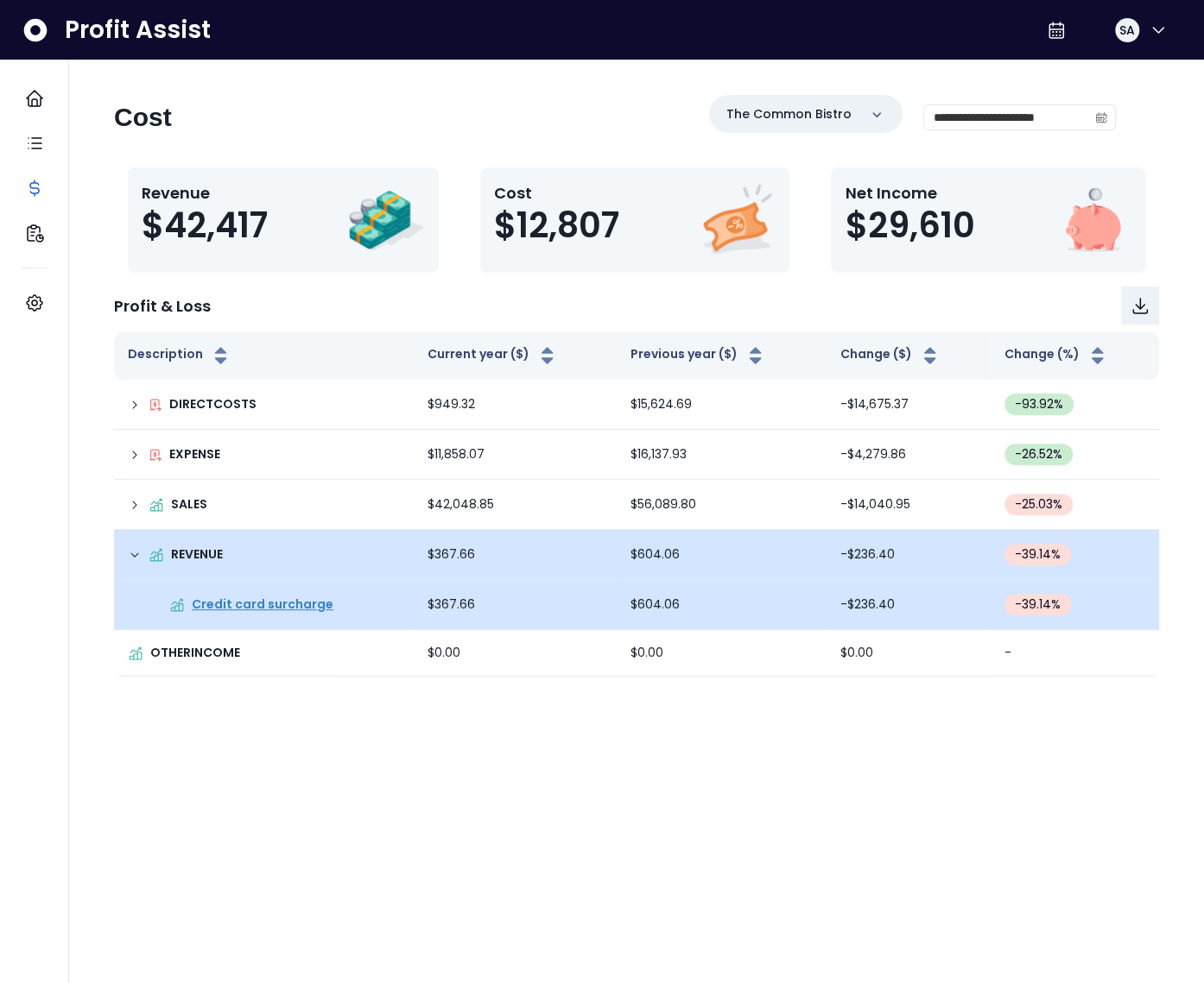
click at [230, 608] on p "Credit card surcharge" at bounding box center [262, 604] width 142 height 19
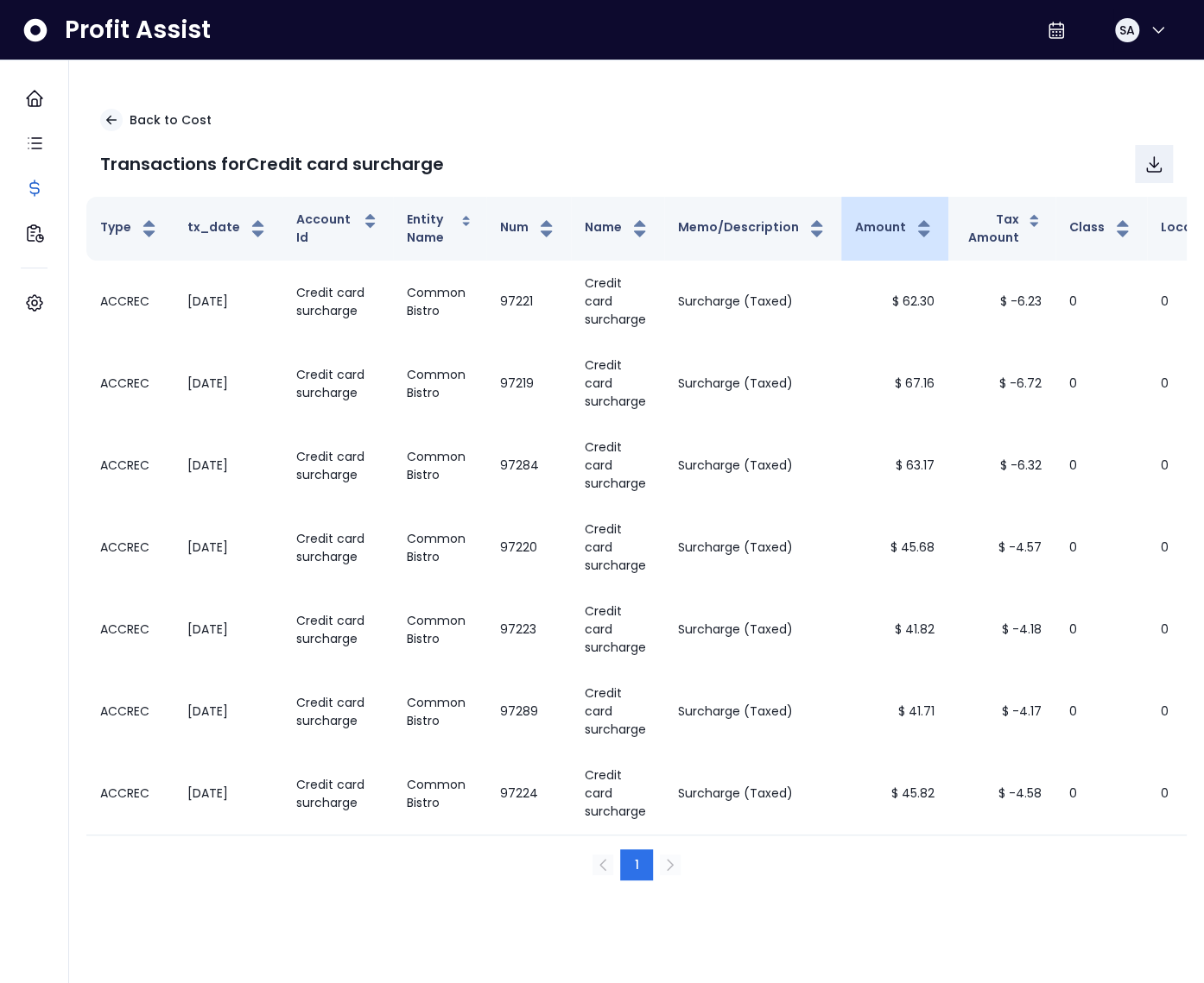
click at [874, 208] on th "Amount" at bounding box center [894, 228] width 107 height 64
click at [1176, 25] on div "SA" at bounding box center [1111, 30] width 142 height 41
click at [1119, 33] on span "SA" at bounding box center [1127, 30] width 16 height 18
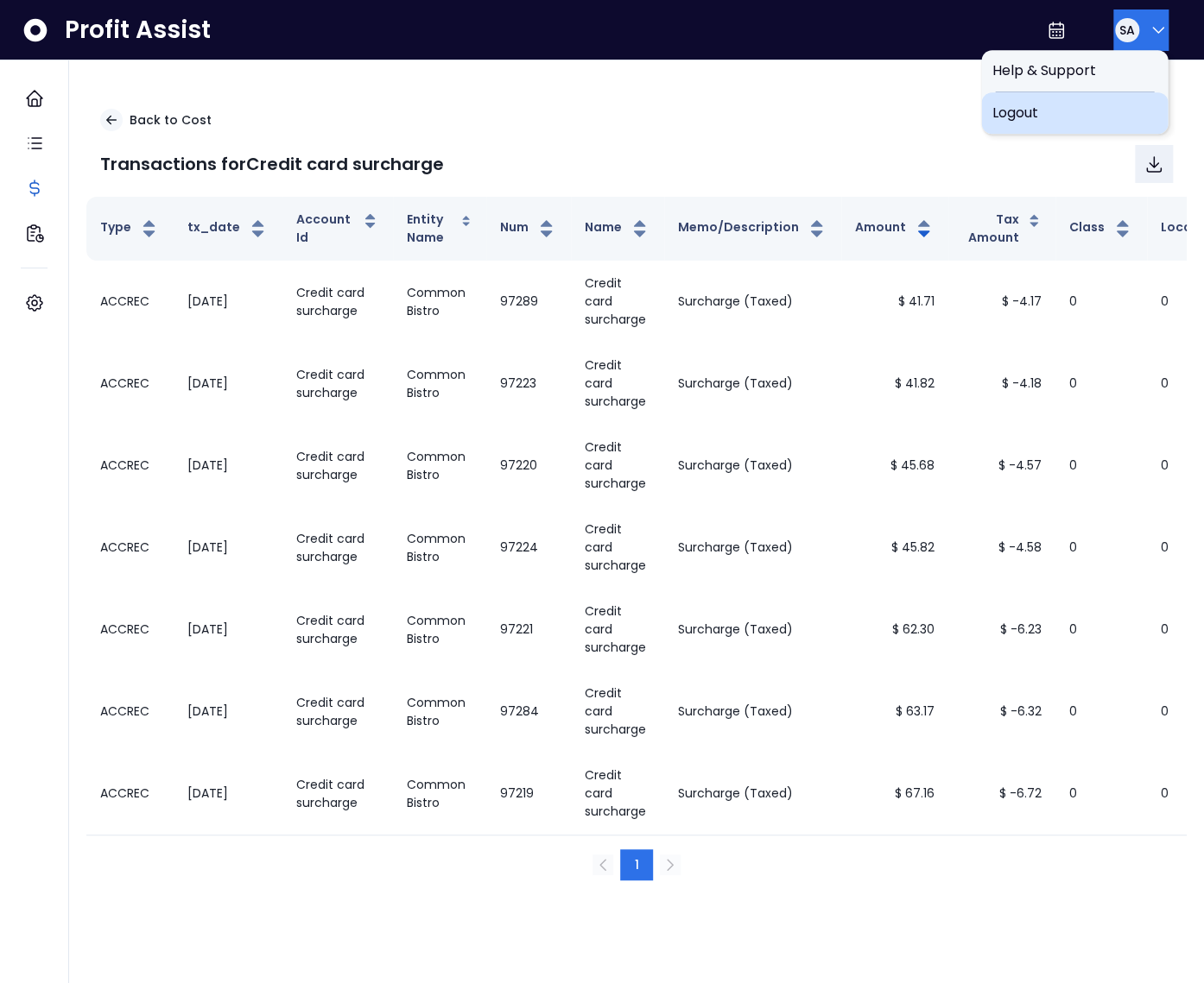
click at [1051, 114] on span "Logout" at bounding box center [1073, 112] width 165 height 21
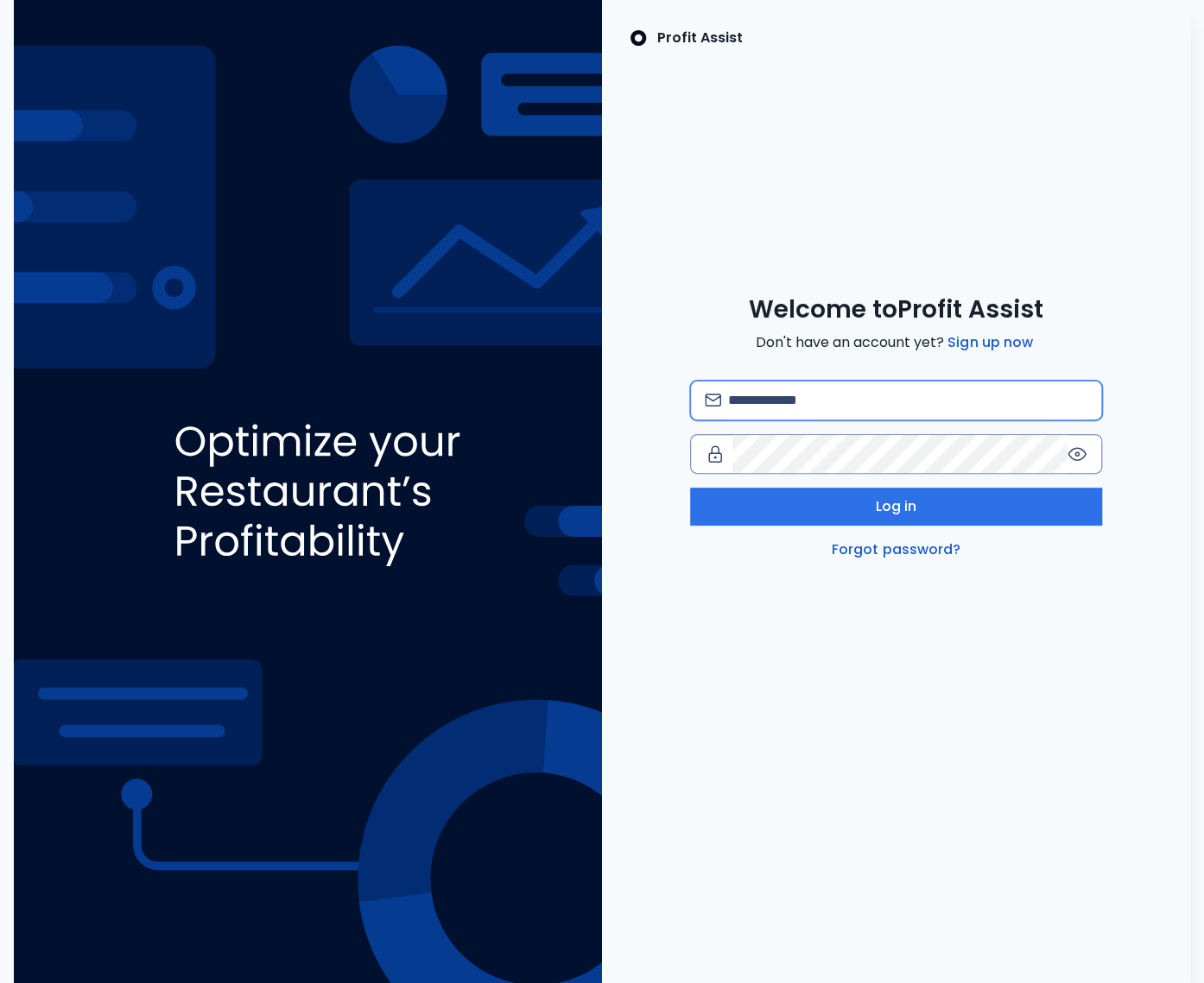
click at [812, 408] on input "email" at bounding box center [907, 400] width 359 height 38
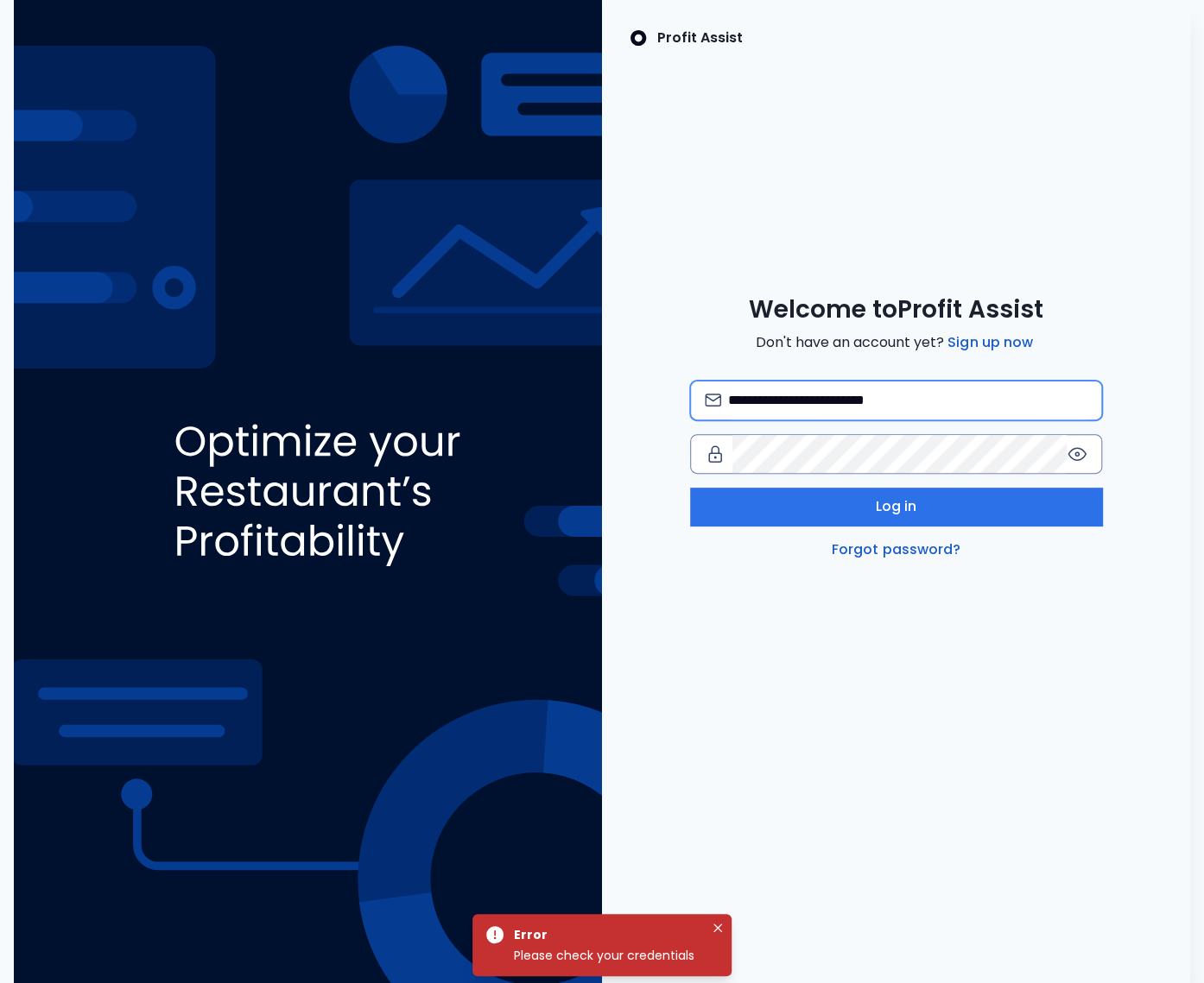
click at [858, 400] on input "**********" at bounding box center [907, 400] width 359 height 38
type input "**********"
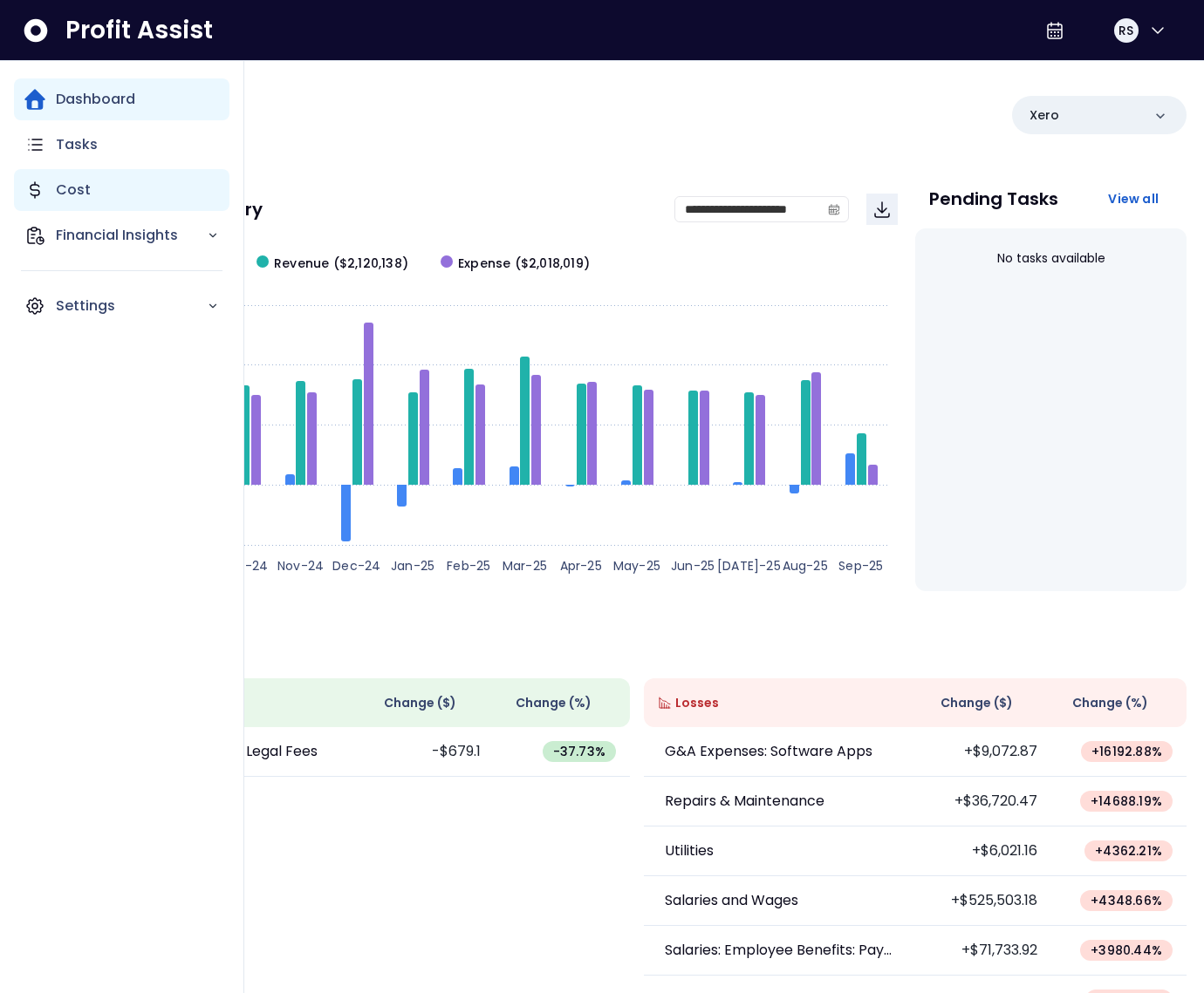
click at [55, 187] on p "Cost" at bounding box center [72, 190] width 35 height 21
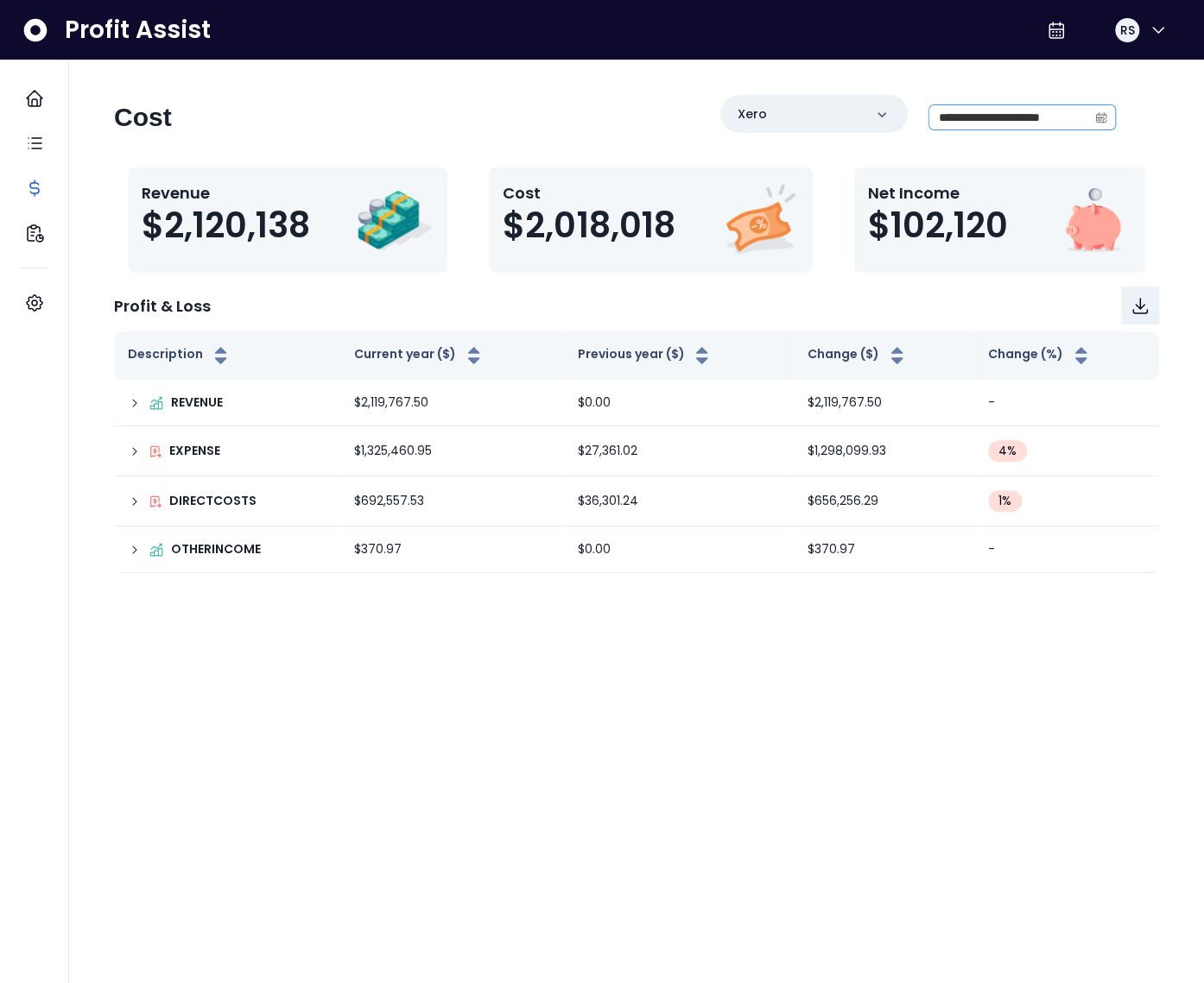
click at [1098, 114] on icon "calendar" at bounding box center [1100, 117] width 12 height 12
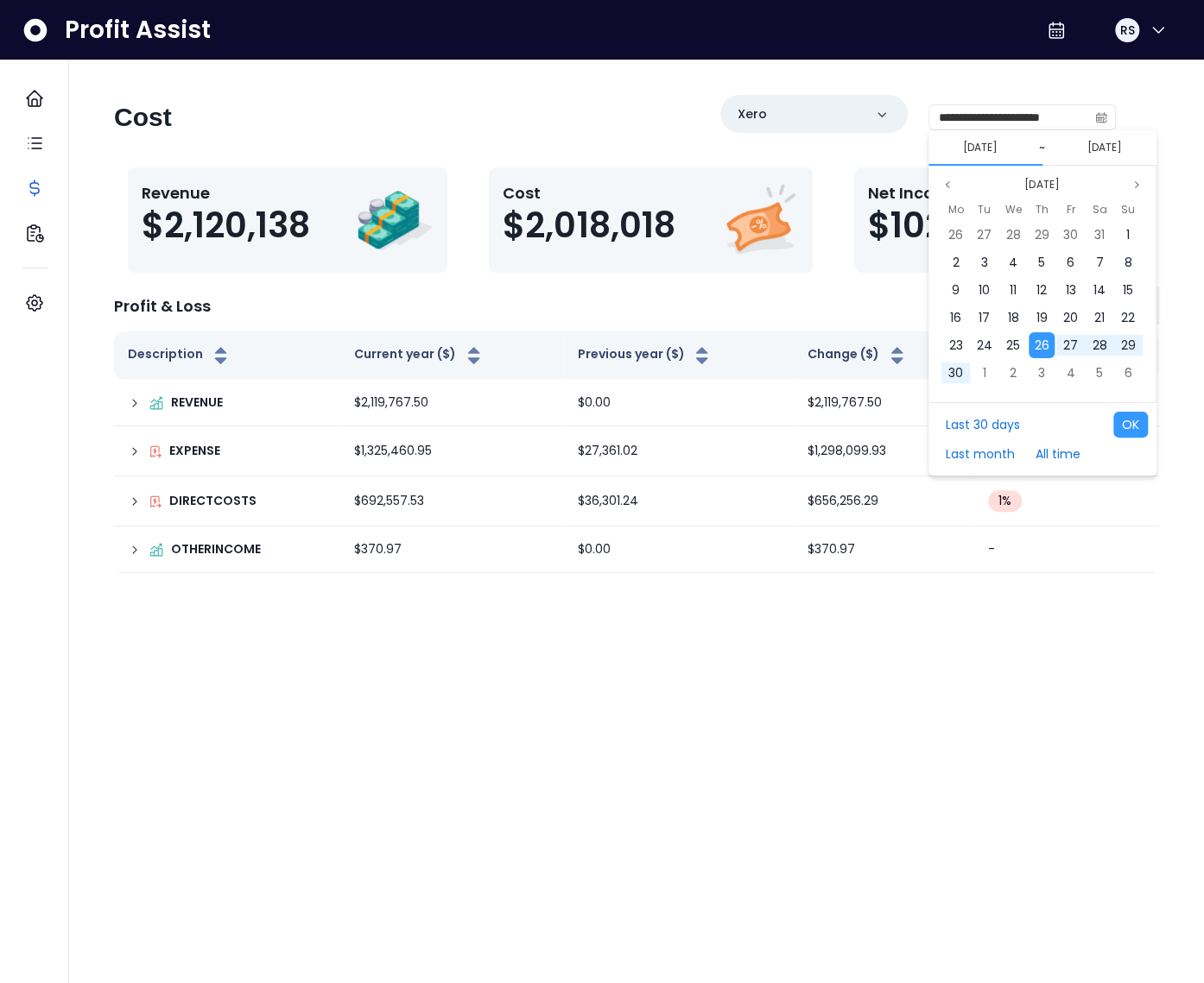
click at [1061, 199] on div "Fr" at bounding box center [1070, 209] width 28 height 22
click at [1055, 189] on button "[DATE]" at bounding box center [1041, 184] width 48 height 21
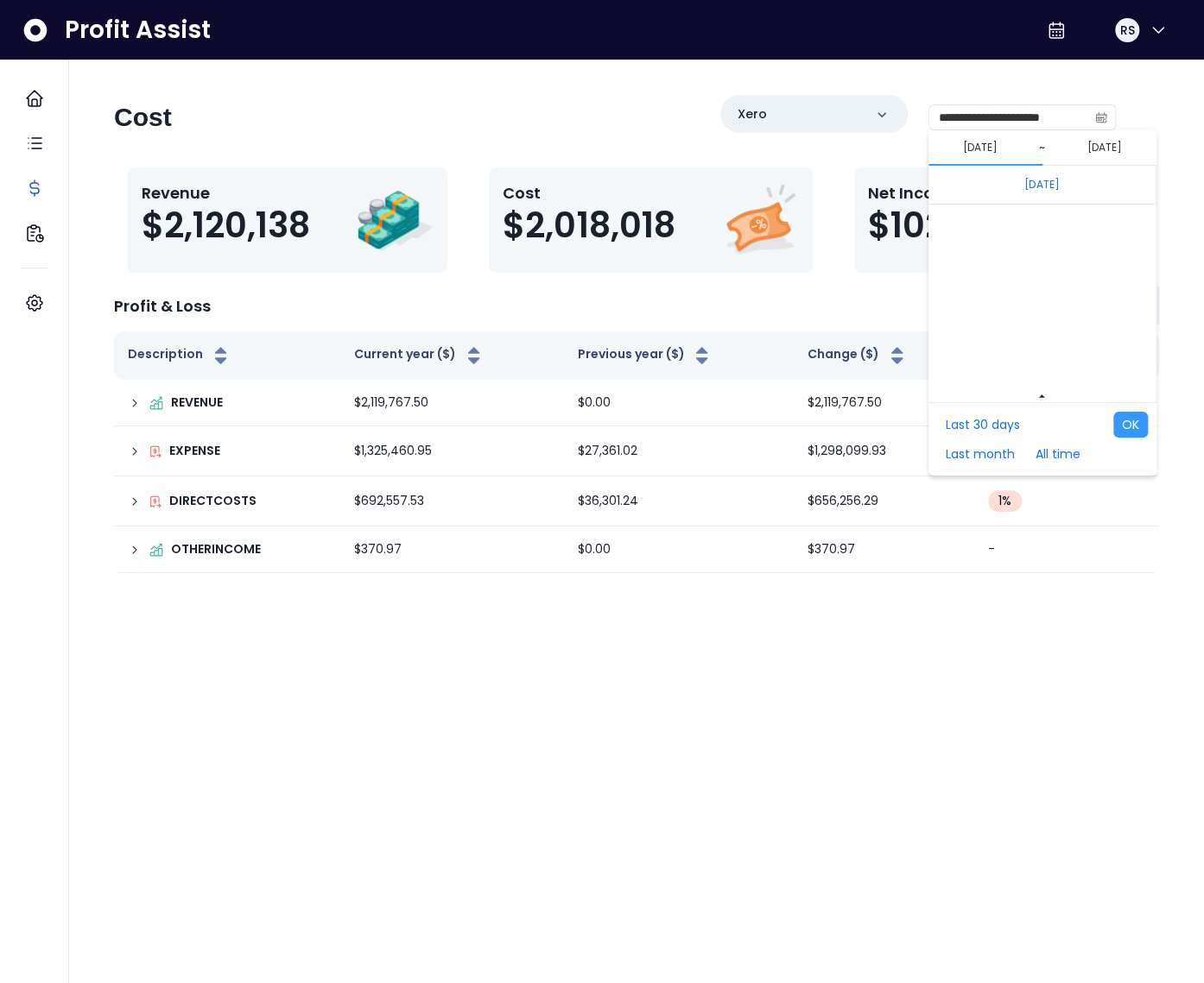
scroll to position [11562, 0]
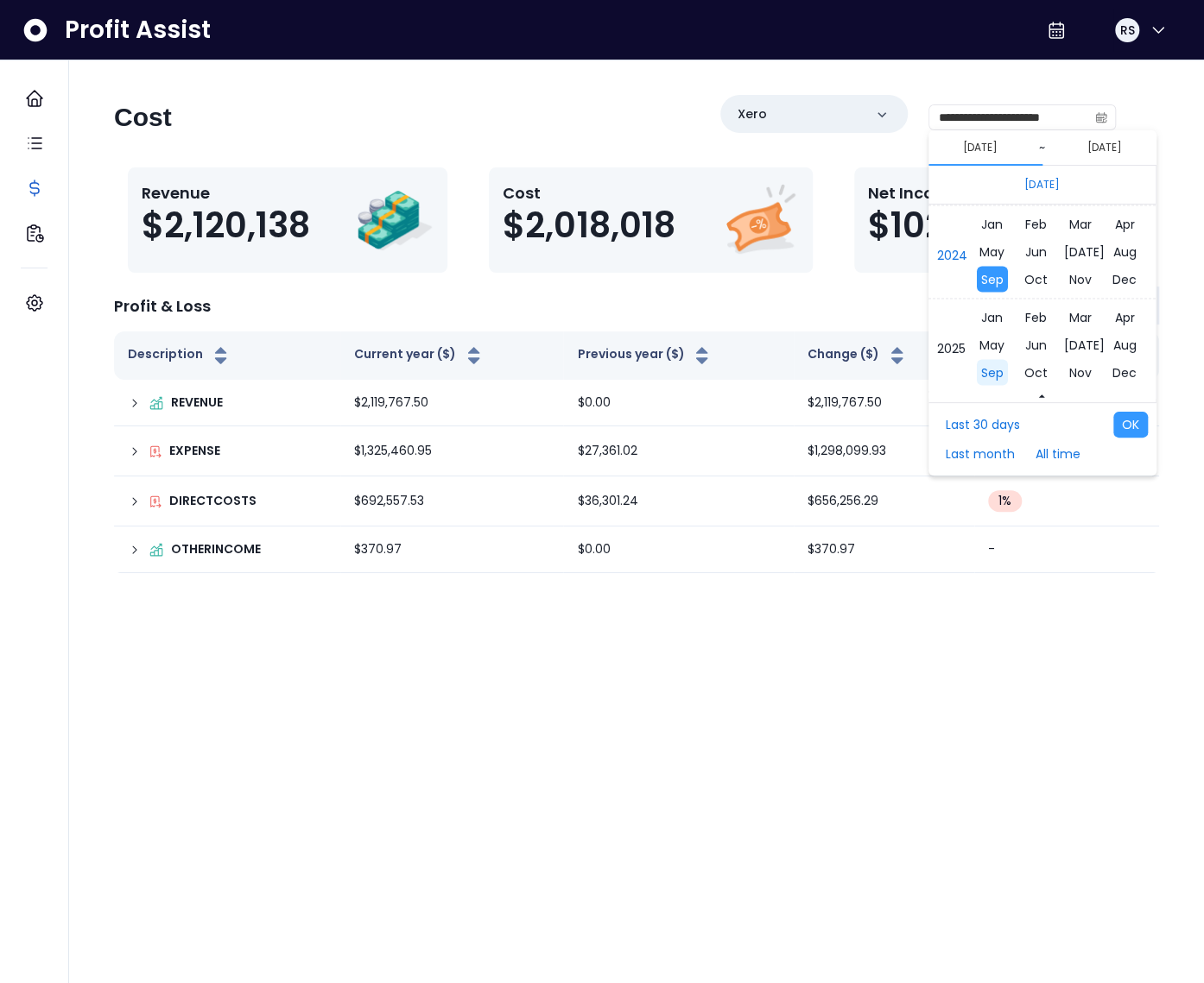
click at [991, 359] on span "Sep" at bounding box center [992, 372] width 31 height 25
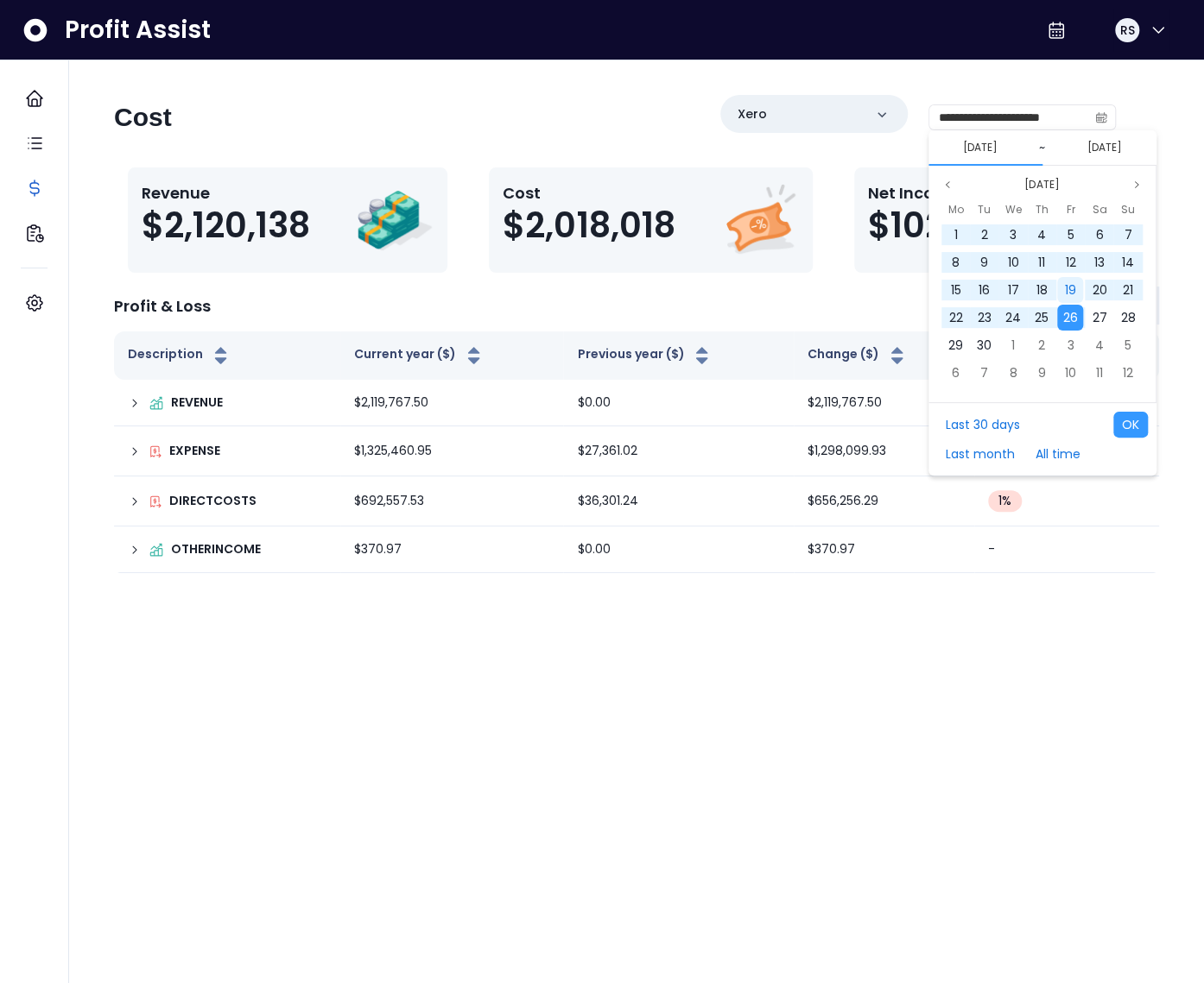
click at [1064, 290] on span "19" at bounding box center [1069, 290] width 11 height 18
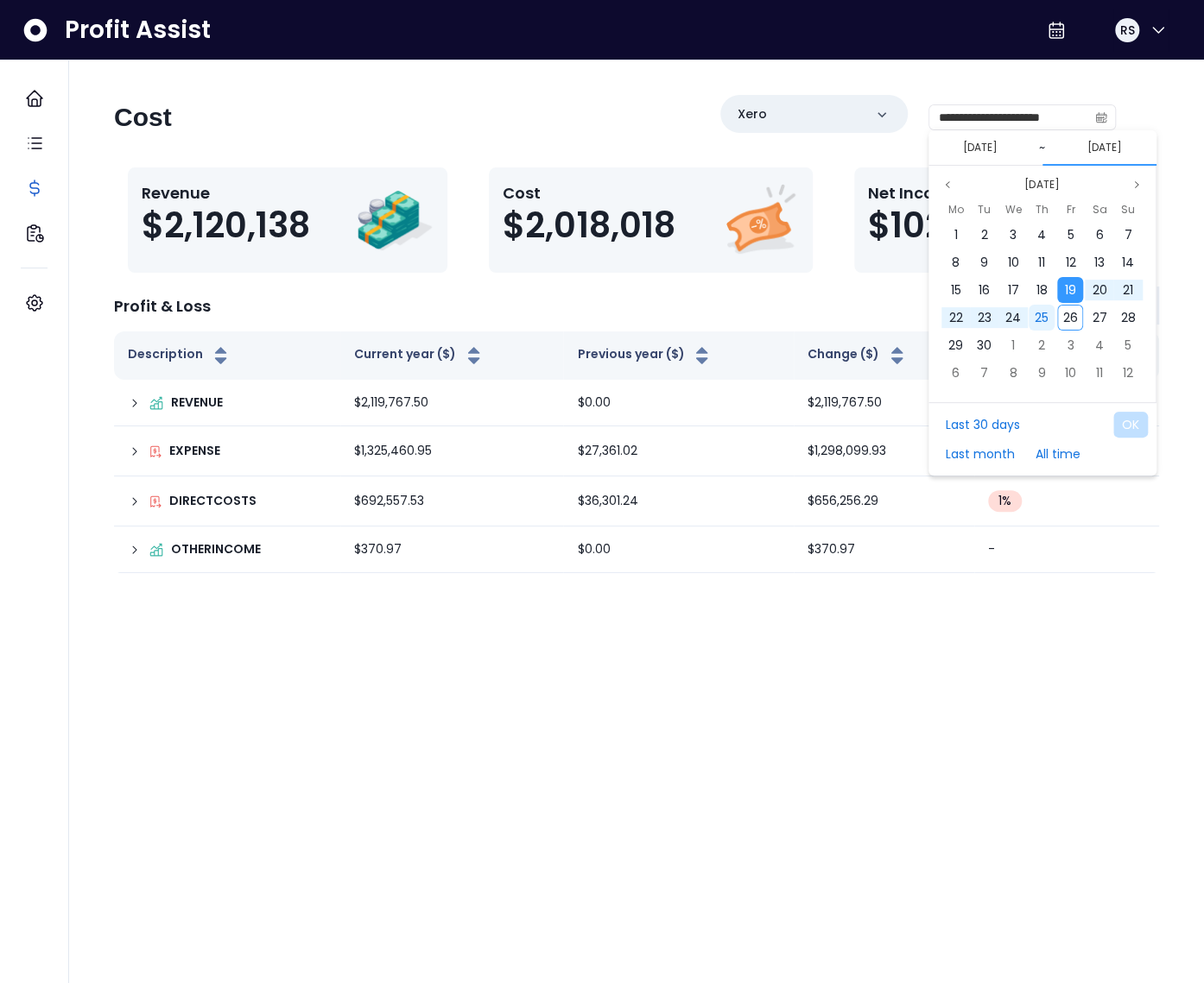
click at [1044, 314] on span "25" at bounding box center [1042, 318] width 14 height 18
click at [1131, 424] on button "OK" at bounding box center [1130, 424] width 34 height 25
type input "**********"
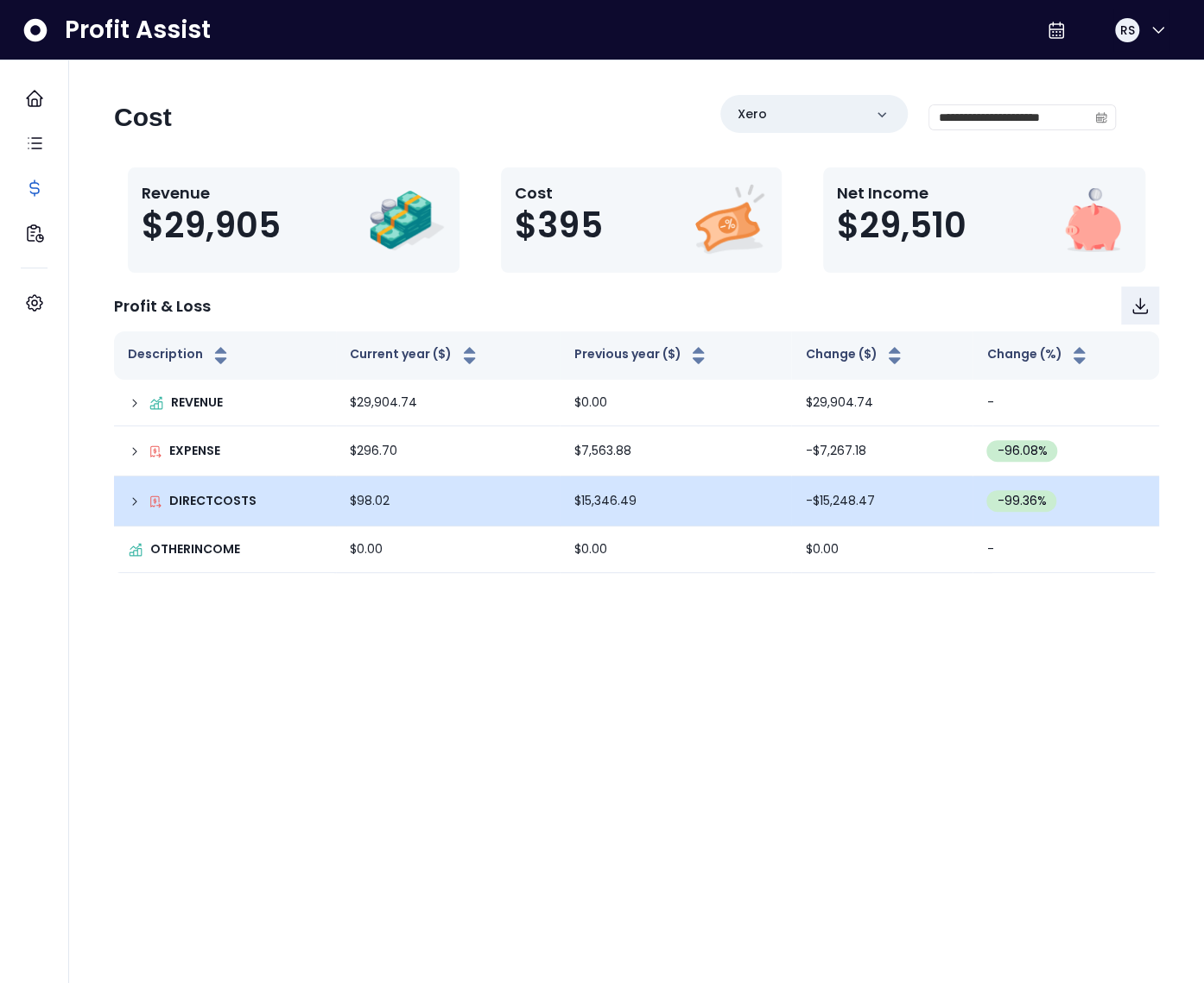
click at [139, 498] on icon at bounding box center [135, 502] width 14 height 14
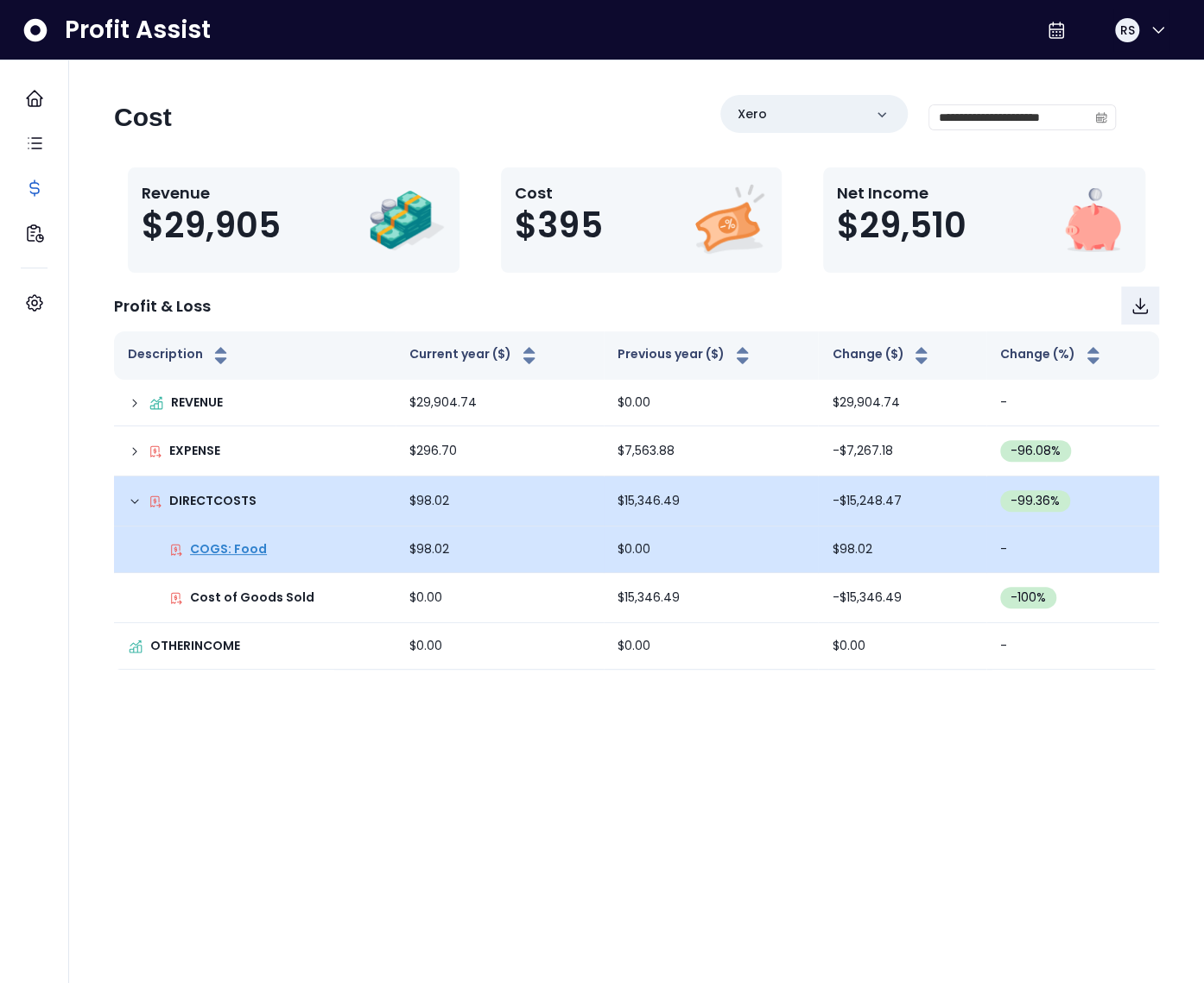
click at [218, 548] on p "COGS: Food" at bounding box center [228, 550] width 77 height 19
